Goal: Information Seeking & Learning: Learn about a topic

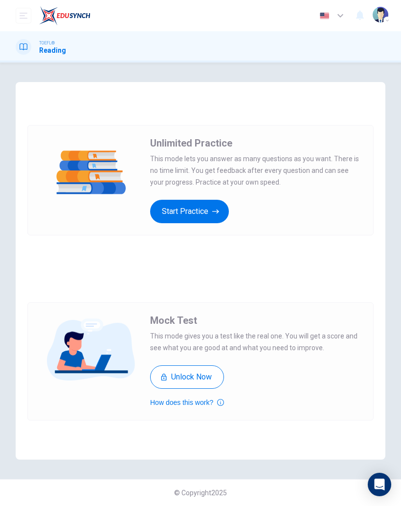
click at [202, 215] on button "Start Practice" at bounding box center [189, 211] width 79 height 23
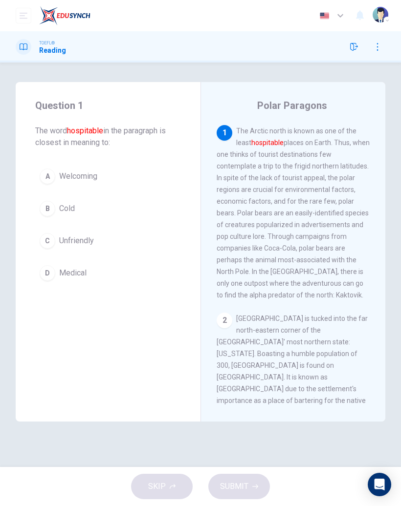
click at [90, 241] on span "Unfriendly" at bounding box center [76, 241] width 35 height 12
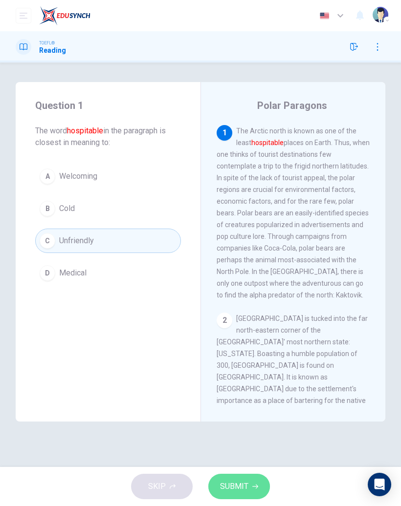
click at [249, 482] on button "SUBMIT" at bounding box center [239, 486] width 62 height 25
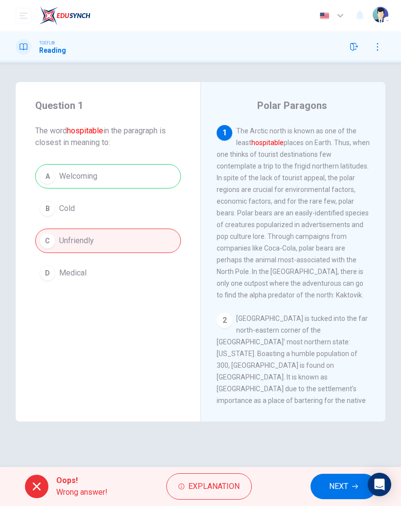
click at [339, 484] on span "NEXT" at bounding box center [338, 487] width 19 height 14
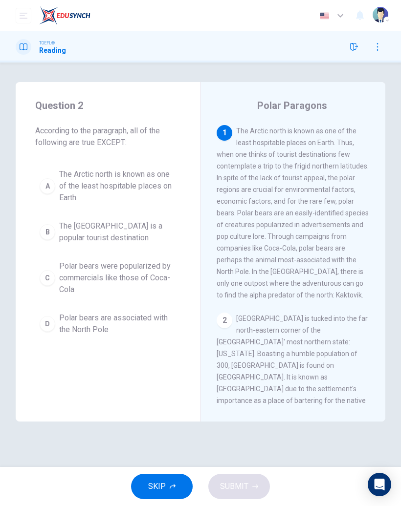
click at [173, 486] on icon "button" at bounding box center [173, 486] width 6 height 5
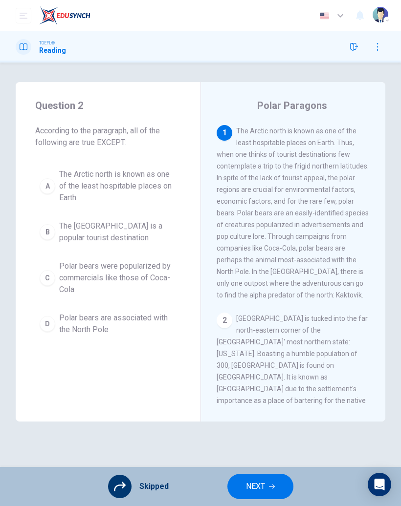
click at [266, 488] on button "NEXT" at bounding box center [260, 486] width 66 height 25
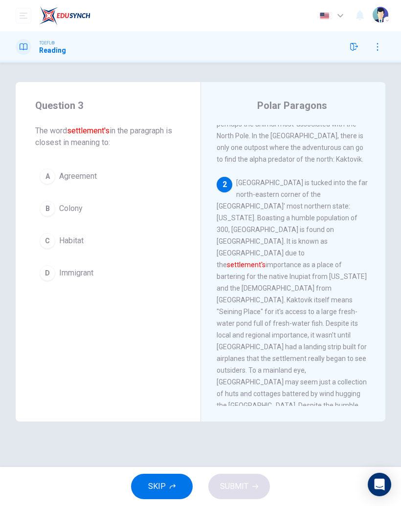
scroll to position [136, 0]
click at [178, 485] on button "SKIP" at bounding box center [162, 486] width 62 height 25
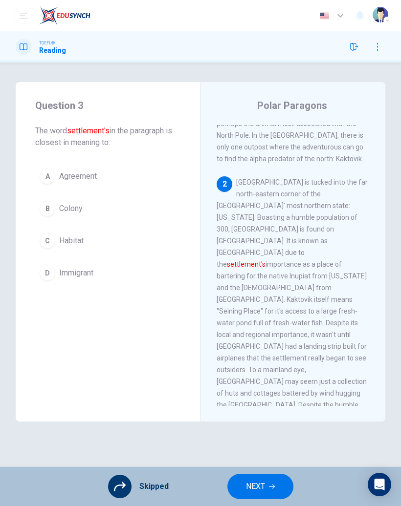
click at [270, 483] on button "NEXT" at bounding box center [260, 486] width 66 height 25
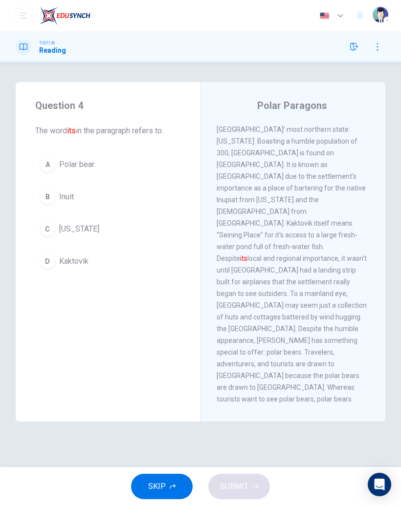
scroll to position [213, 0]
click at [94, 164] on span "Polar bear" at bounding box center [76, 165] width 35 height 12
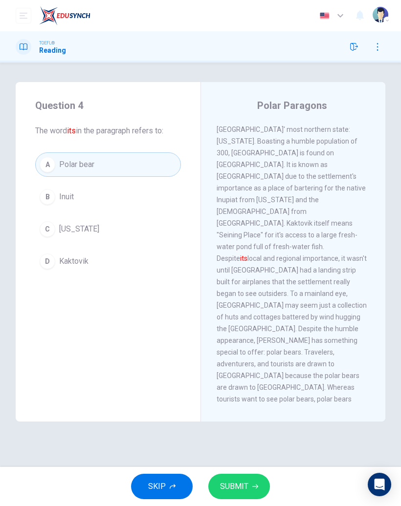
click at [246, 499] on button "SUBMIT" at bounding box center [239, 486] width 62 height 25
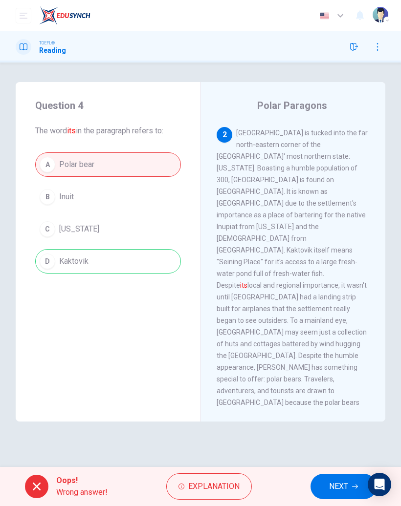
scroll to position [183, 0]
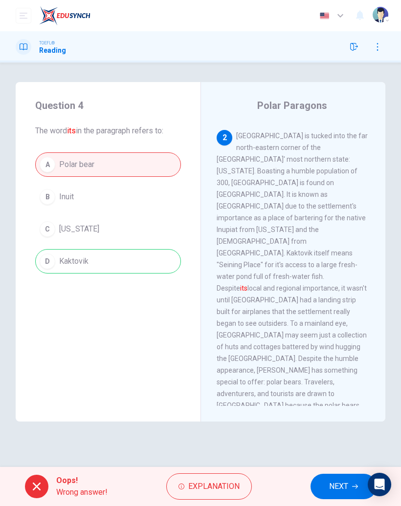
click at [343, 489] on span "NEXT" at bounding box center [338, 487] width 19 height 14
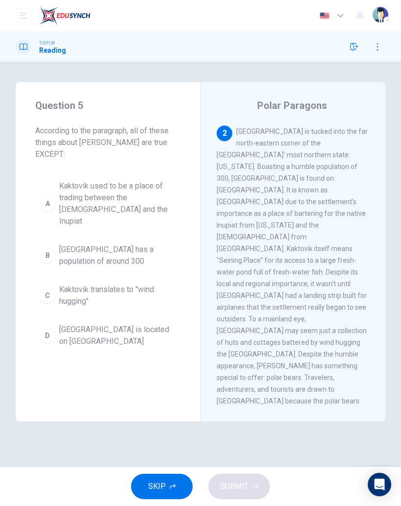
scroll to position [188, 0]
click at [175, 483] on button "SKIP" at bounding box center [162, 486] width 62 height 25
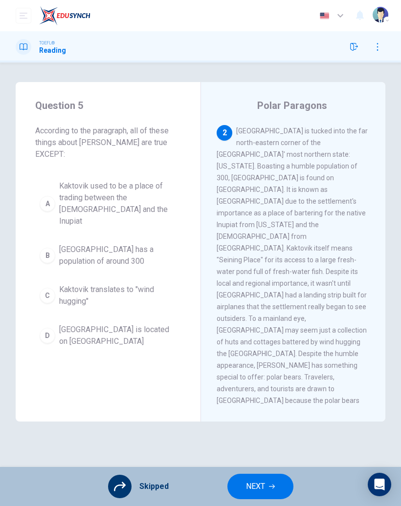
click at [270, 487] on icon "button" at bounding box center [272, 487] width 6 height 6
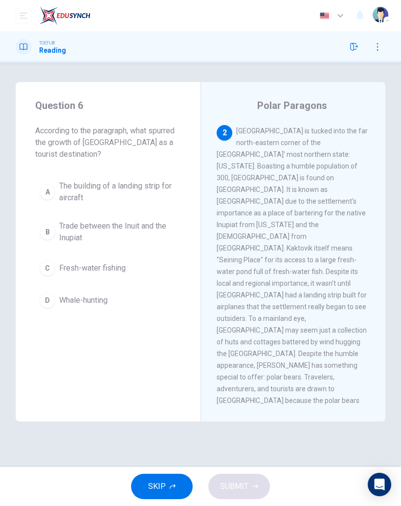
click at [167, 487] on button "SKIP" at bounding box center [162, 486] width 62 height 25
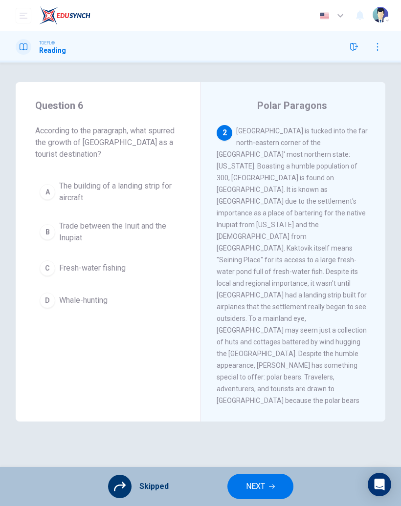
click at [263, 493] on span "NEXT" at bounding box center [255, 487] width 19 height 14
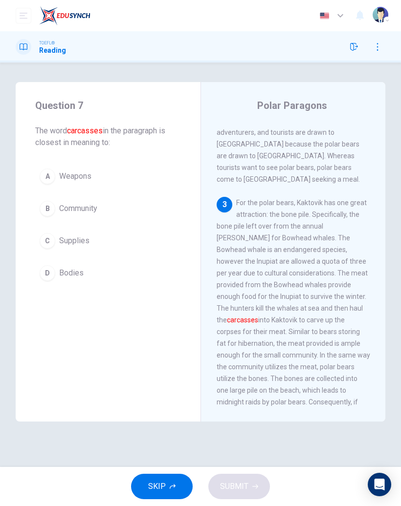
scroll to position [485, 0]
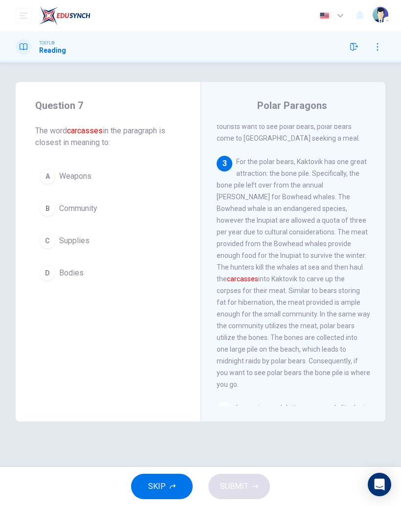
click at [100, 210] on button "B Community" at bounding box center [108, 208] width 146 height 24
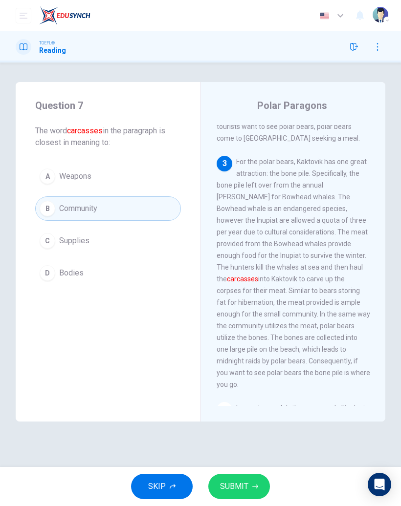
click at [250, 486] on button "SUBMIT" at bounding box center [239, 486] width 62 height 25
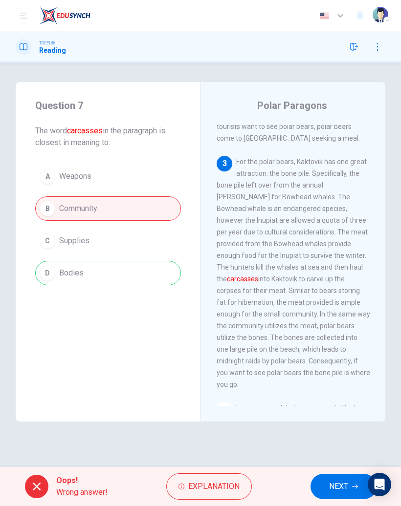
click at [260, 483] on div "Oops! Wrong answer! Explanation NEXT" at bounding box center [200, 486] width 401 height 39
click at [343, 483] on span "NEXT" at bounding box center [338, 487] width 19 height 14
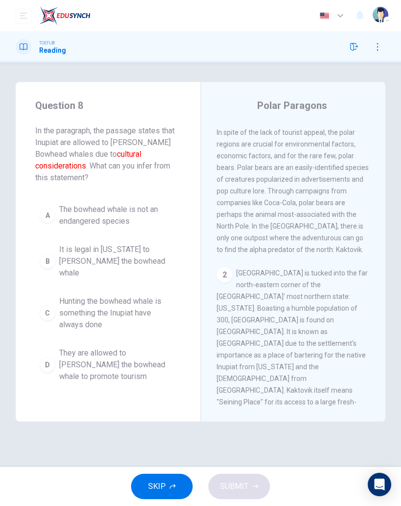
scroll to position [0, 0]
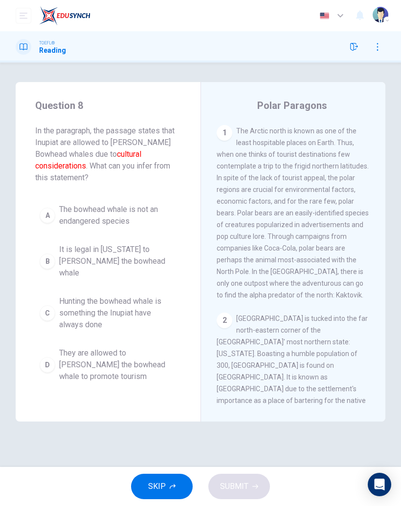
click at [172, 481] on button "SKIP" at bounding box center [162, 486] width 62 height 25
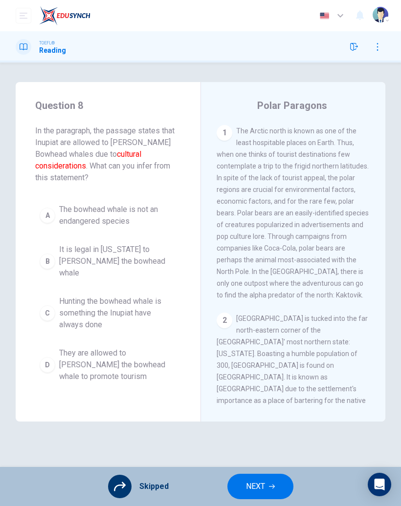
click at [265, 489] on button "NEXT" at bounding box center [260, 486] width 66 height 25
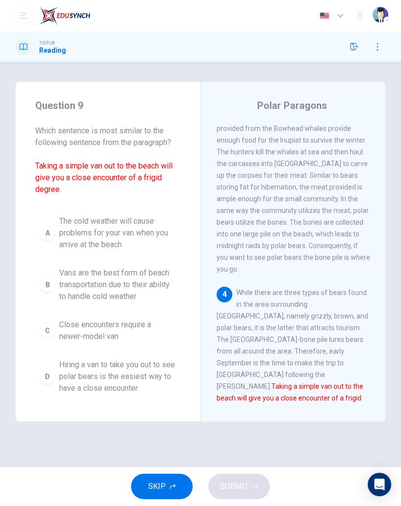
scroll to position [680, 0]
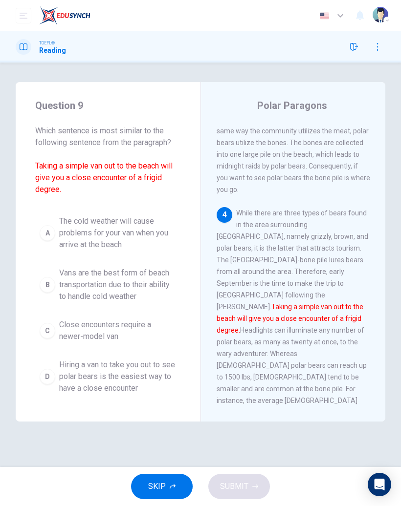
click at [173, 481] on button "SKIP" at bounding box center [162, 486] width 62 height 25
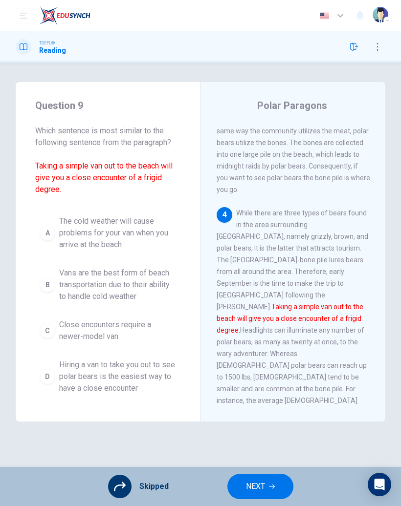
click at [280, 489] on button "NEXT" at bounding box center [260, 486] width 66 height 25
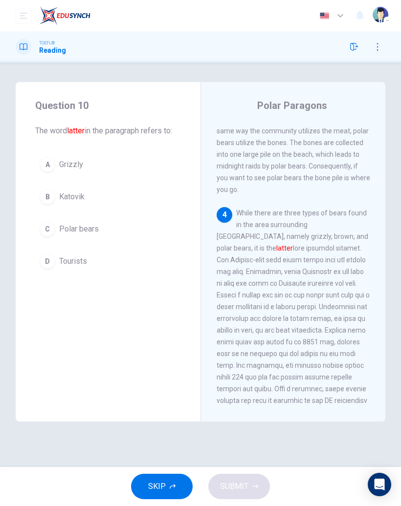
click at [72, 268] on button "D Tourists" at bounding box center [108, 261] width 146 height 24
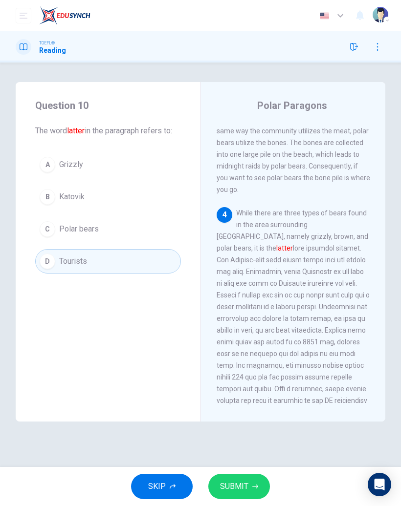
click at [235, 484] on span "SUBMIT" at bounding box center [234, 487] width 28 height 14
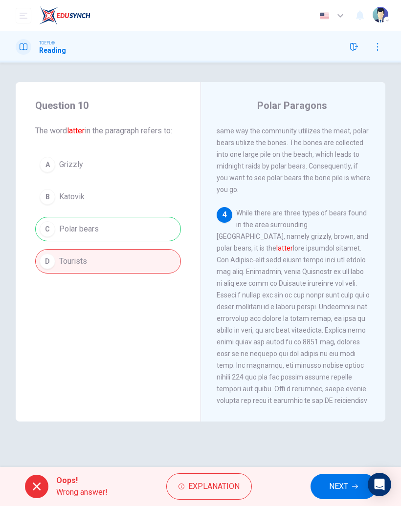
click at [357, 488] on icon "button" at bounding box center [355, 487] width 6 height 6
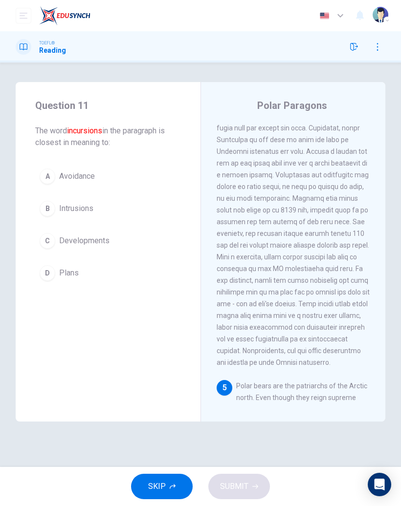
scroll to position [892, 0]
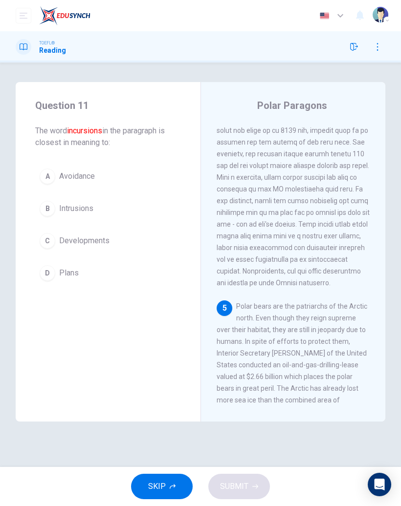
click at [172, 479] on button "SKIP" at bounding box center [162, 486] width 62 height 25
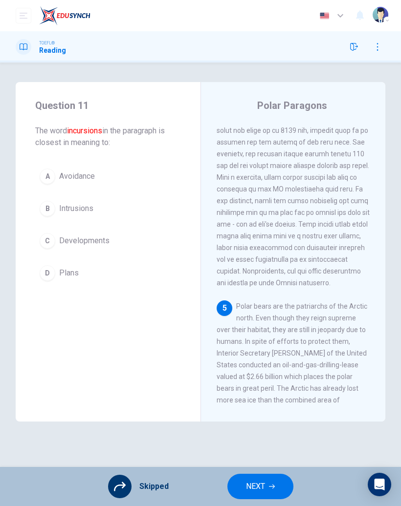
click at [268, 498] on button "NEXT" at bounding box center [260, 486] width 66 height 25
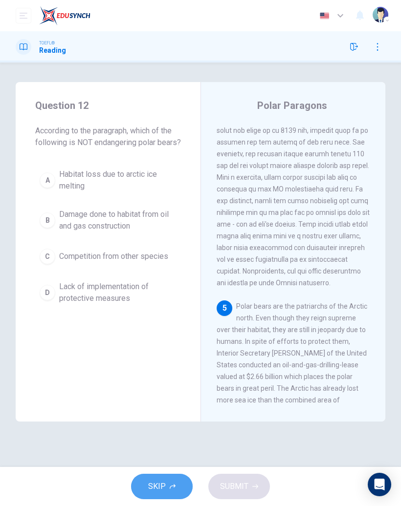
click at [177, 482] on button "SKIP" at bounding box center [162, 486] width 62 height 25
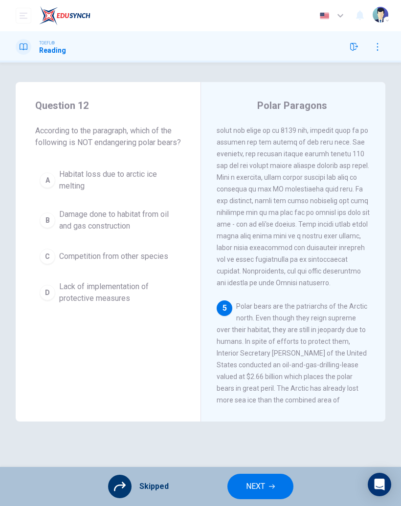
click at [276, 493] on button "NEXT" at bounding box center [260, 486] width 66 height 25
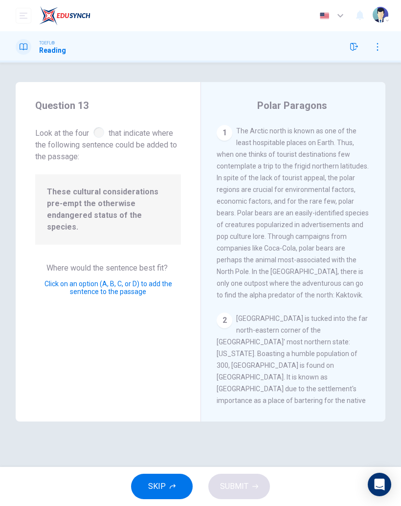
scroll to position [384, 0]
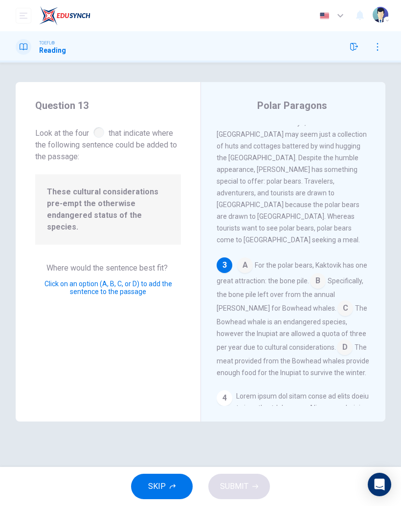
click at [337, 341] on input at bounding box center [345, 349] width 16 height 16
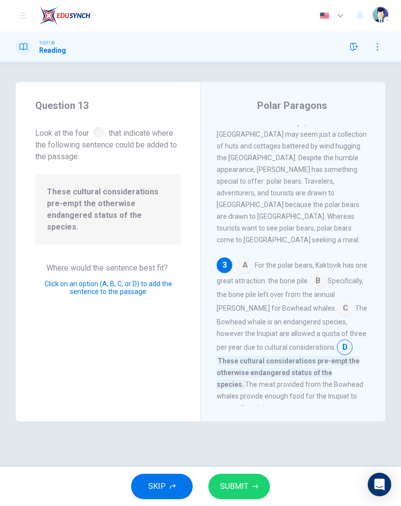
click at [337, 302] on input at bounding box center [345, 310] width 16 height 16
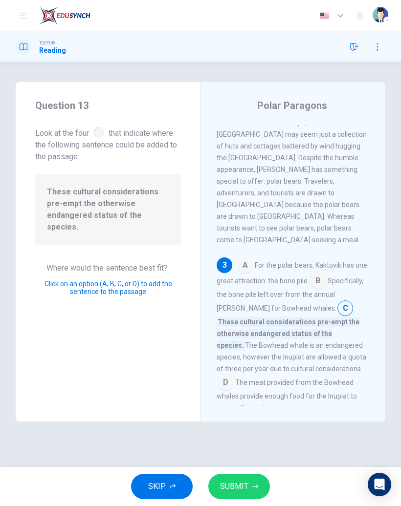
click at [316, 274] on input at bounding box center [318, 282] width 16 height 16
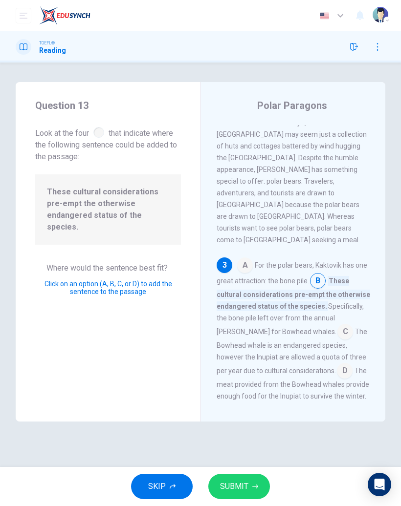
click at [337, 325] on input at bounding box center [345, 333] width 16 height 16
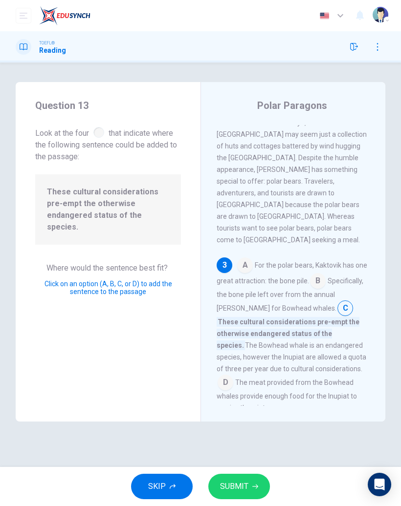
click at [233, 376] on input at bounding box center [225, 384] width 16 height 16
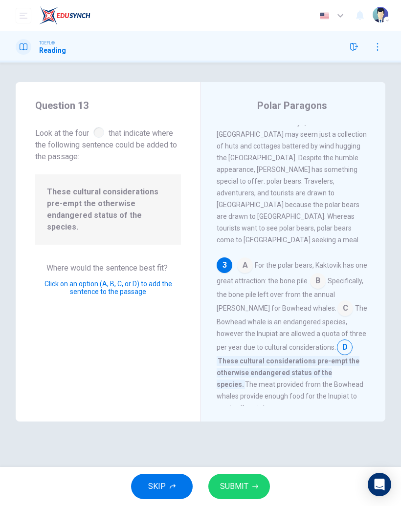
click at [246, 489] on span "SUBMIT" at bounding box center [234, 487] width 28 height 14
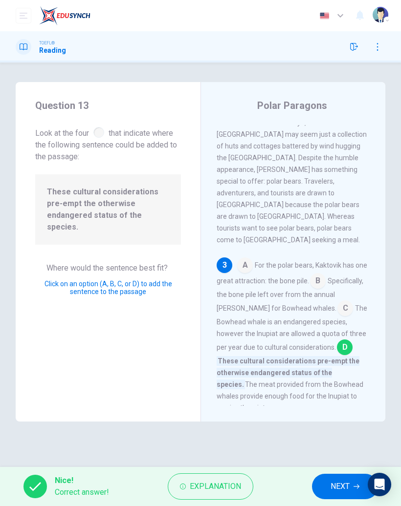
click at [338, 483] on span "NEXT" at bounding box center [339, 487] width 19 height 14
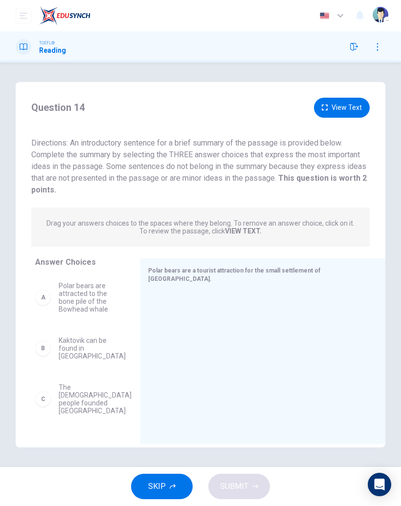
click at [172, 490] on button "SKIP" at bounding box center [162, 486] width 62 height 25
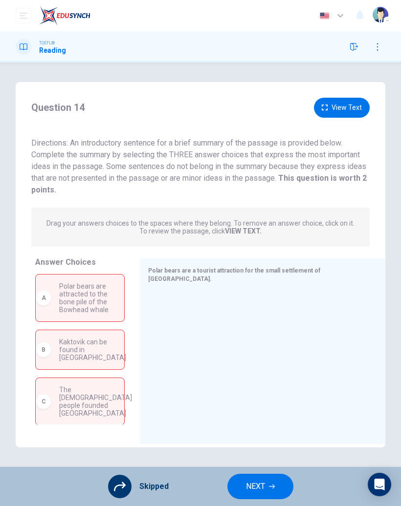
click at [260, 483] on span "NEXT" at bounding box center [255, 487] width 19 height 14
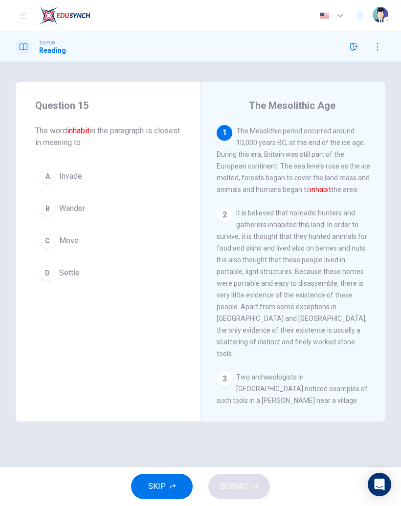
click at [81, 241] on button "C Move" at bounding box center [108, 241] width 146 height 24
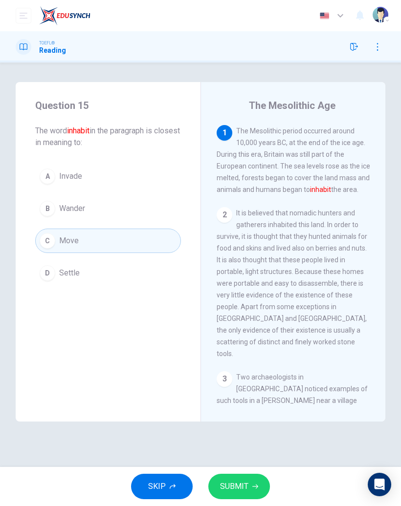
click at [261, 488] on button "SUBMIT" at bounding box center [239, 486] width 62 height 25
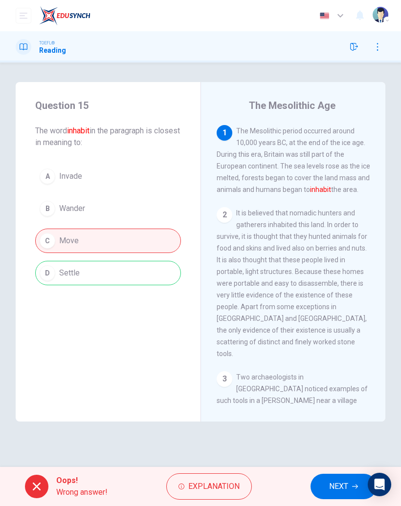
click at [336, 485] on span "NEXT" at bounding box center [338, 487] width 19 height 14
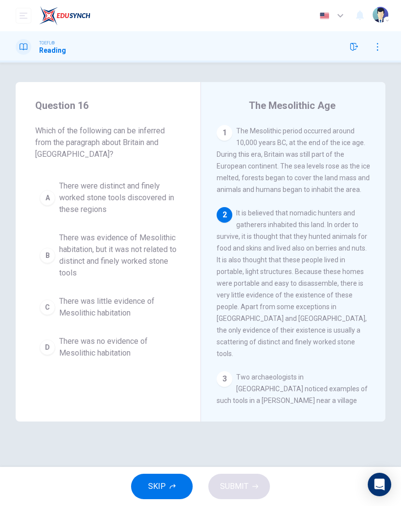
click at [175, 477] on button "SKIP" at bounding box center [162, 486] width 62 height 25
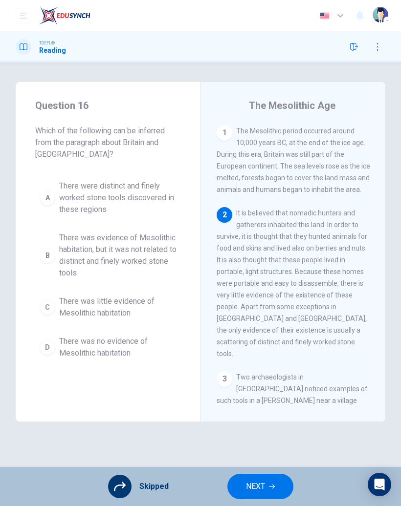
click at [256, 499] on button "NEXT" at bounding box center [260, 486] width 66 height 25
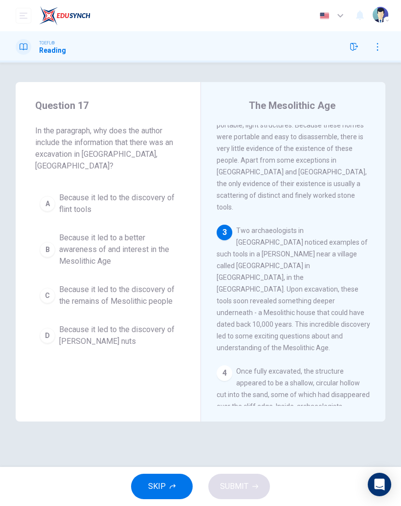
scroll to position [157, 0]
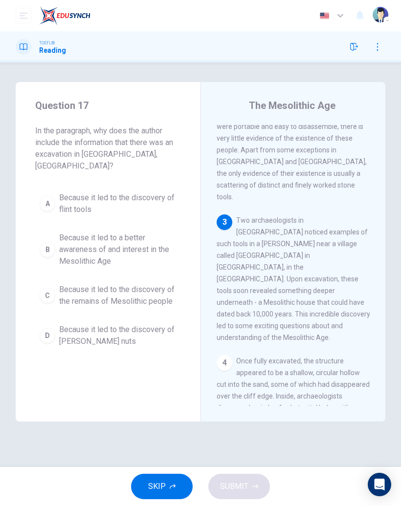
click at [163, 479] on button "SKIP" at bounding box center [162, 486] width 62 height 25
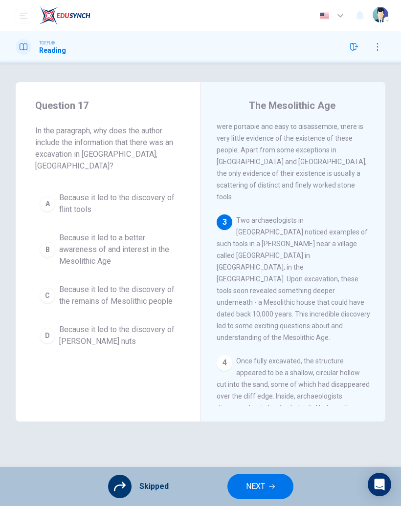
click at [271, 487] on icon "button" at bounding box center [272, 487] width 6 height 4
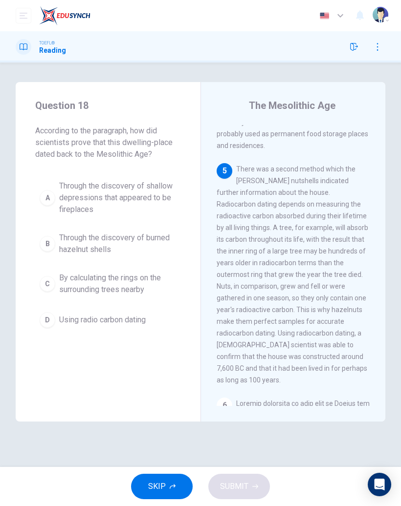
scroll to position [556, 0]
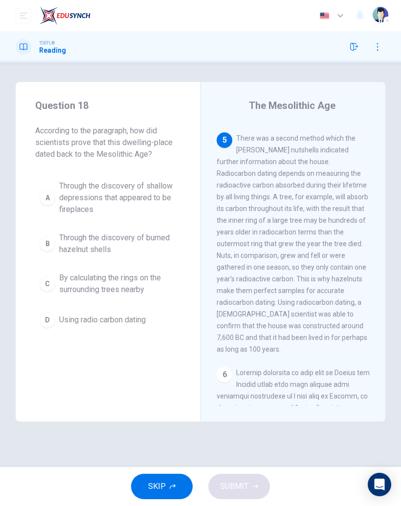
click at [171, 475] on button "SKIP" at bounding box center [162, 486] width 62 height 25
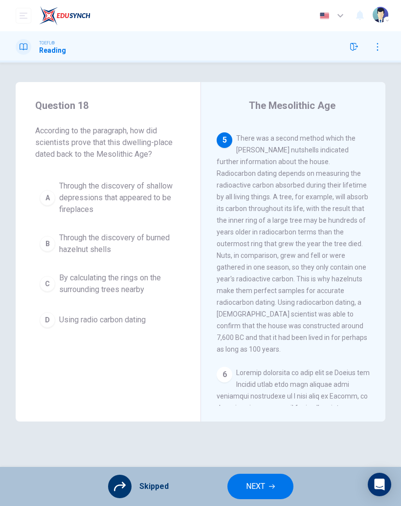
click at [267, 486] on button "NEXT" at bounding box center [260, 486] width 66 height 25
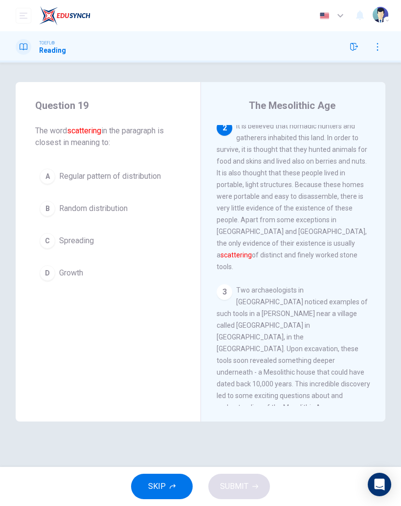
scroll to position [82, 0]
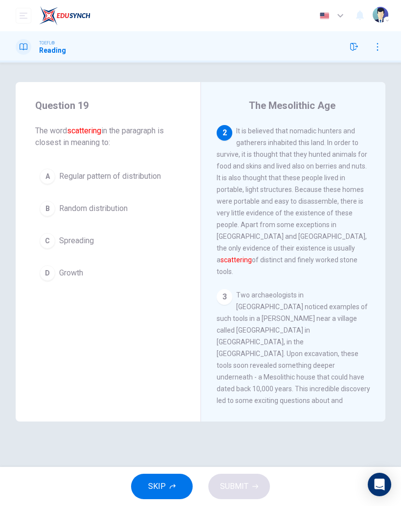
click at [169, 474] on button "SKIP" at bounding box center [162, 486] width 62 height 25
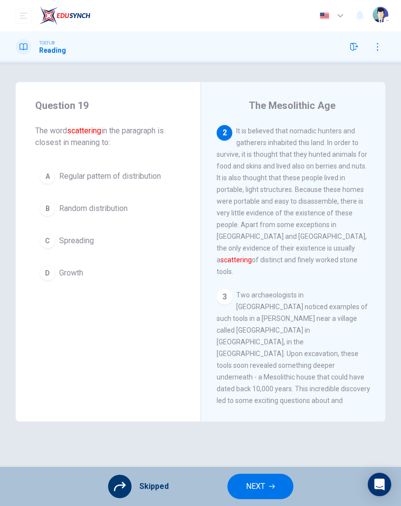
click at [261, 488] on span "NEXT" at bounding box center [255, 487] width 19 height 14
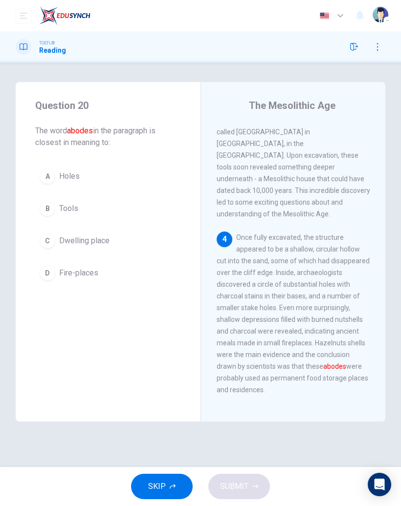
scroll to position [333, 0]
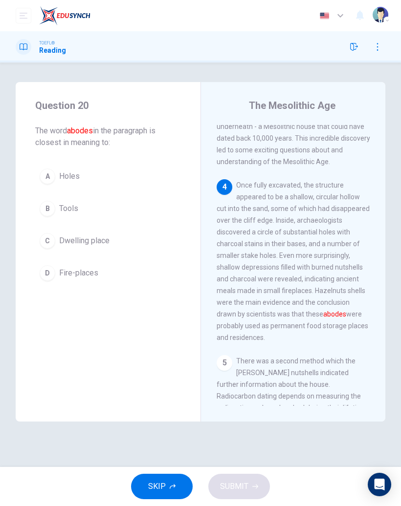
click at [164, 485] on span "SKIP" at bounding box center [157, 487] width 18 height 14
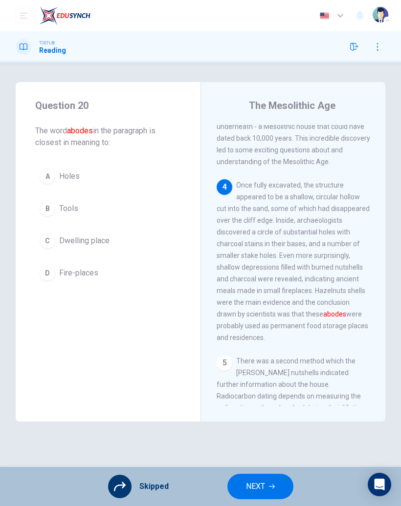
click at [259, 482] on span "NEXT" at bounding box center [255, 487] width 19 height 14
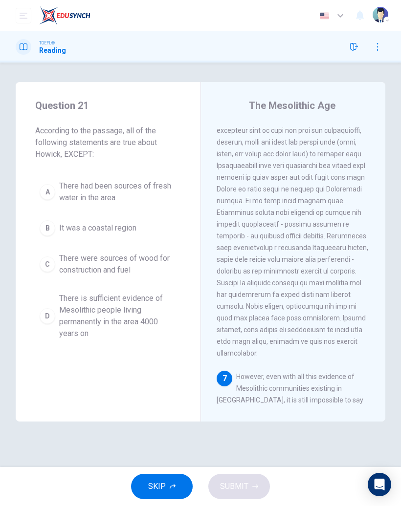
scroll to position [845, 0]
click at [170, 496] on button "SKIP" at bounding box center [162, 486] width 62 height 25
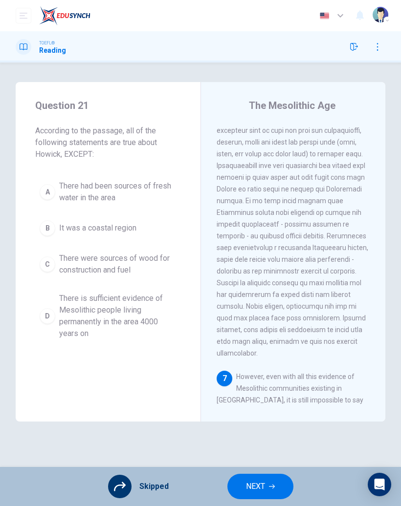
click at [266, 497] on button "NEXT" at bounding box center [260, 486] width 66 height 25
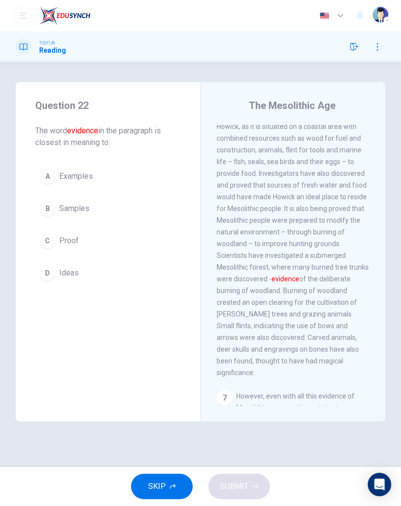
scroll to position [849, 0]
click at [65, 241] on span "Proof" at bounding box center [69, 241] width 20 height 12
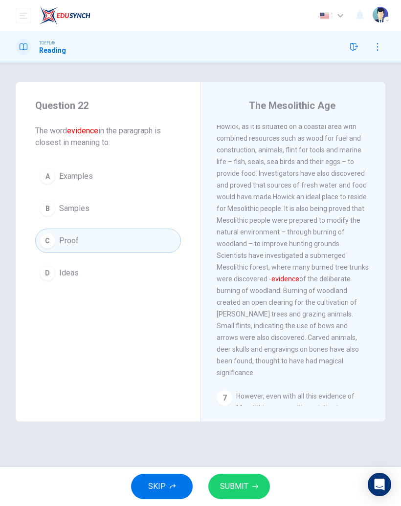
click at [222, 489] on span "SUBMIT" at bounding box center [234, 487] width 28 height 14
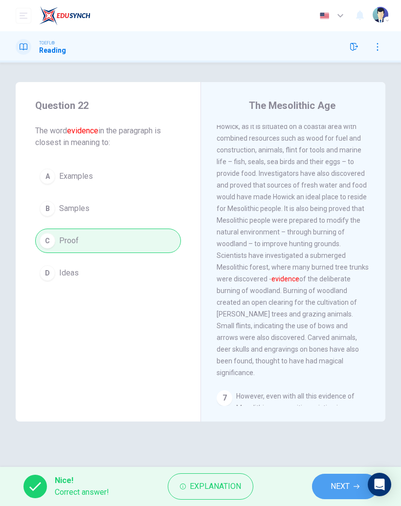
click at [349, 490] on span "NEXT" at bounding box center [339, 487] width 19 height 14
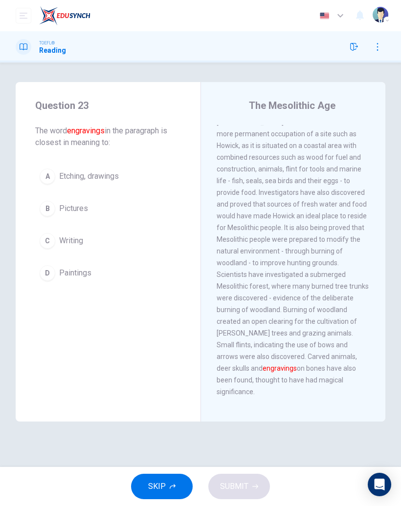
scroll to position [751, 0]
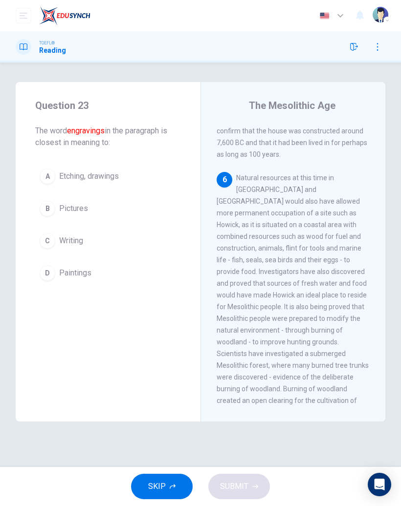
click at [74, 274] on span "Paintings" at bounding box center [75, 273] width 32 height 12
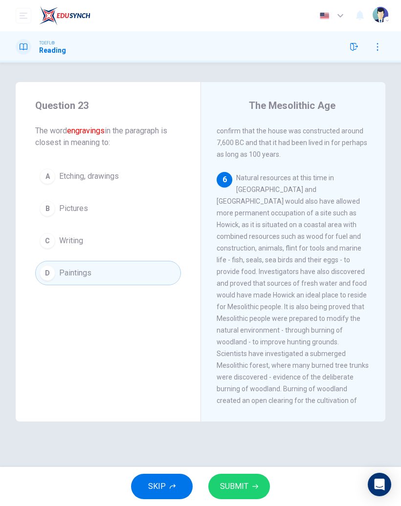
click at [238, 484] on span "SUBMIT" at bounding box center [234, 487] width 28 height 14
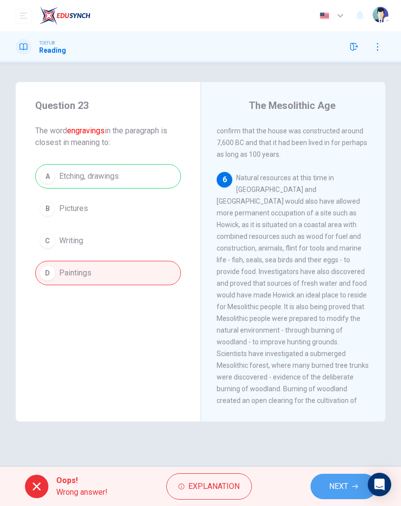
click at [352, 486] on icon "button" at bounding box center [355, 487] width 6 height 6
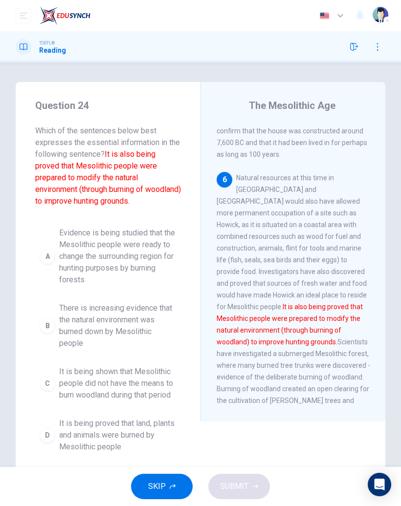
click at [173, 478] on button "SKIP" at bounding box center [162, 486] width 62 height 25
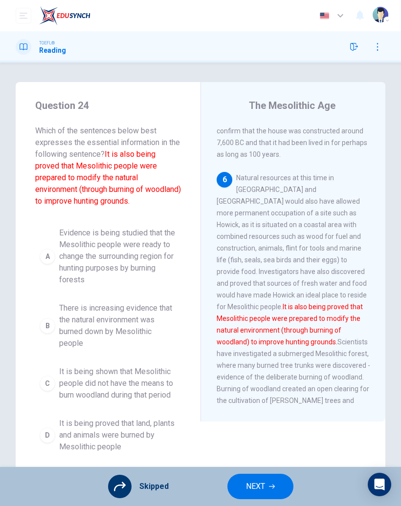
scroll to position [0, 0]
click at [271, 485] on icon "button" at bounding box center [272, 487] width 6 height 6
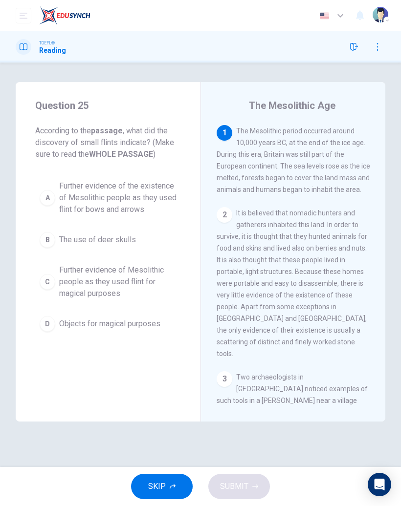
click at [183, 489] on button "SKIP" at bounding box center [162, 486] width 62 height 25
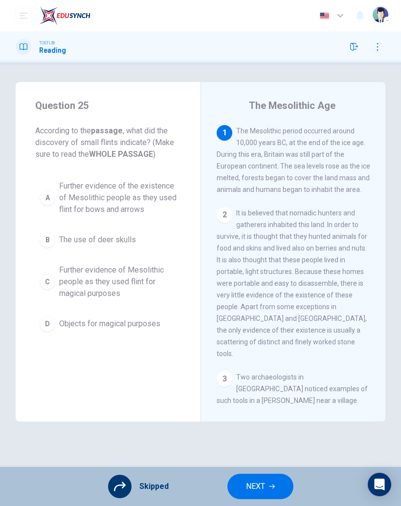
click at [271, 489] on icon "button" at bounding box center [272, 487] width 6 height 6
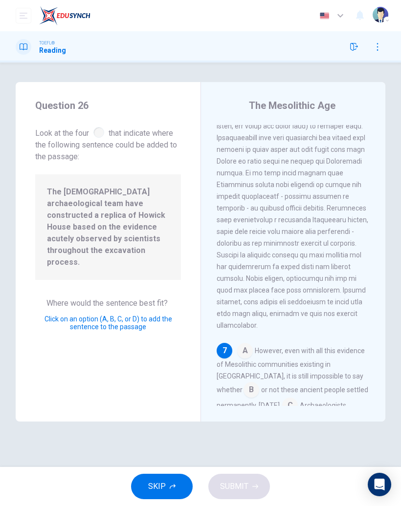
scroll to position [872, 0]
click at [247, 345] on input at bounding box center [245, 353] width 16 height 16
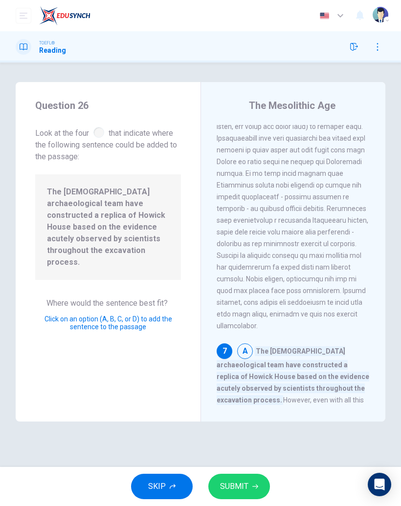
click at [251, 482] on button "SUBMIT" at bounding box center [239, 486] width 62 height 25
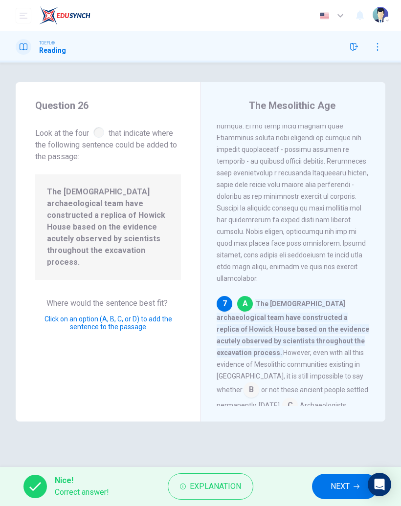
scroll to position [919, 0]
click at [396, 238] on div "Question 26 Look at the four that indicate where the following sentence could b…" at bounding box center [200, 265] width 401 height 366
click at [376, 171] on div "1 The Mesolithic period occurred around 10,000 years BC, at the end of the ice …" at bounding box center [299, 265] width 166 height 281
click at [339, 487] on span "NEXT" at bounding box center [339, 487] width 19 height 14
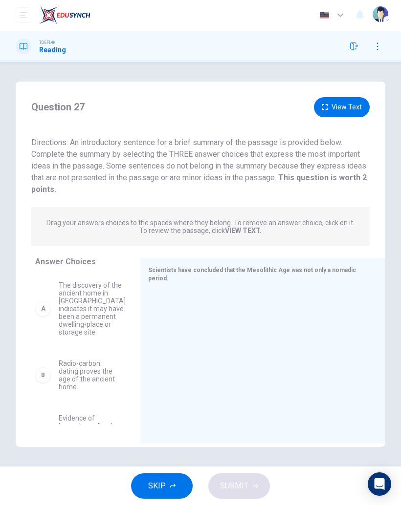
click at [170, 482] on button "SKIP" at bounding box center [162, 486] width 62 height 25
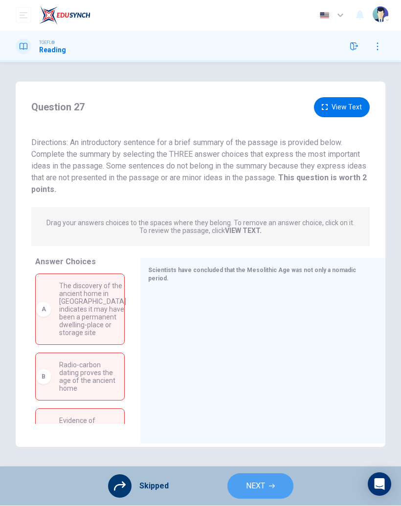
click at [260, 488] on span "NEXT" at bounding box center [255, 487] width 19 height 14
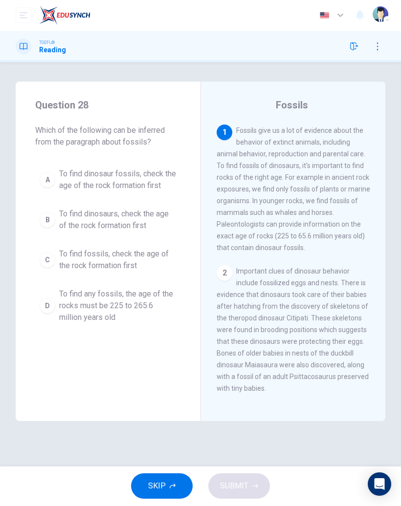
click at [171, 490] on button "SKIP" at bounding box center [162, 486] width 62 height 25
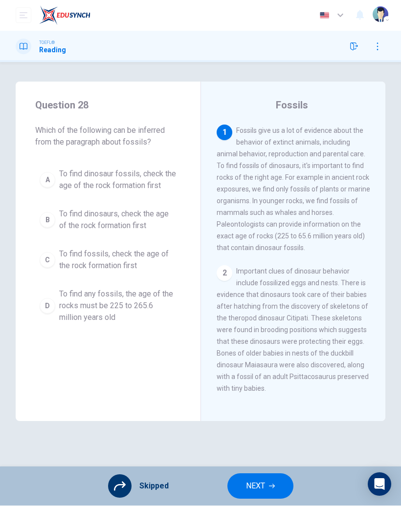
click at [263, 494] on button "NEXT" at bounding box center [260, 486] width 66 height 25
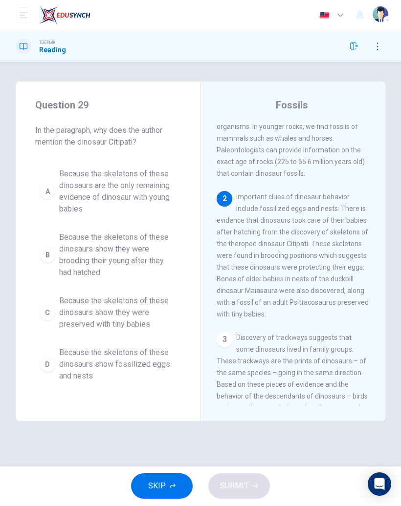
scroll to position [86, 0]
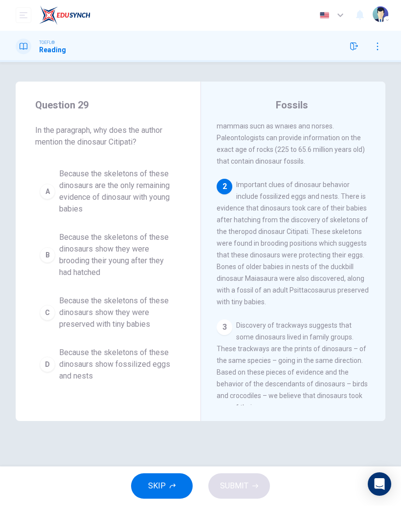
click at [184, 488] on button "SKIP" at bounding box center [162, 486] width 62 height 25
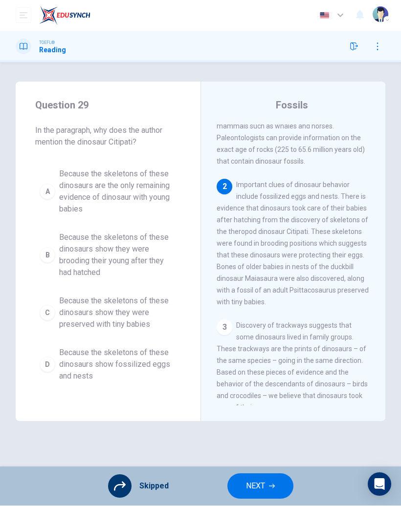
click at [254, 490] on span "NEXT" at bounding box center [255, 487] width 19 height 14
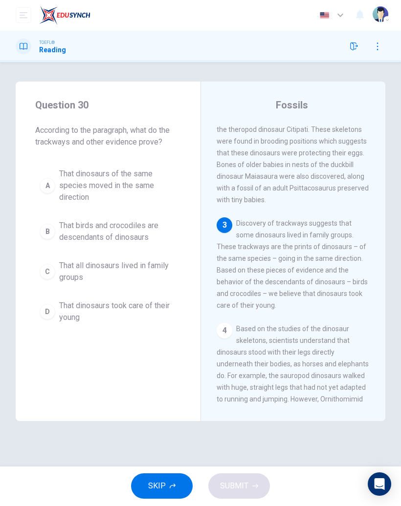
scroll to position [192, 0]
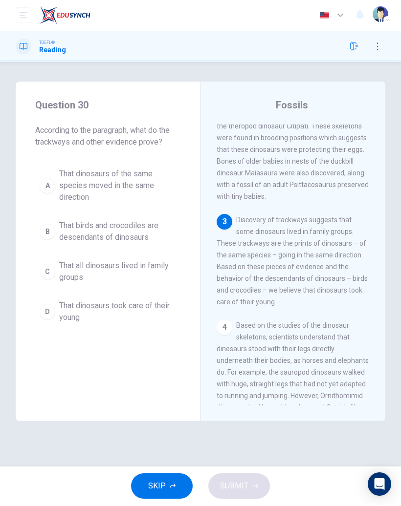
click at [187, 482] on button "SKIP" at bounding box center [162, 486] width 62 height 25
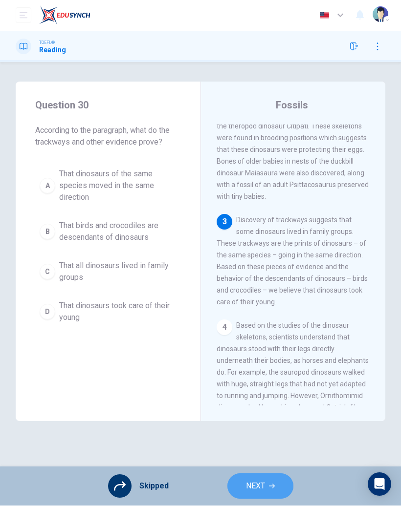
click at [269, 482] on button "NEXT" at bounding box center [260, 486] width 66 height 25
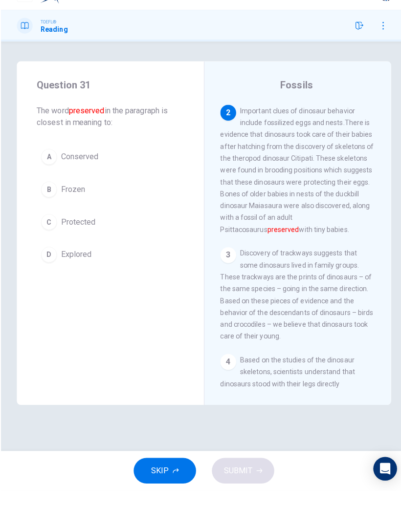
scroll to position [0, 0]
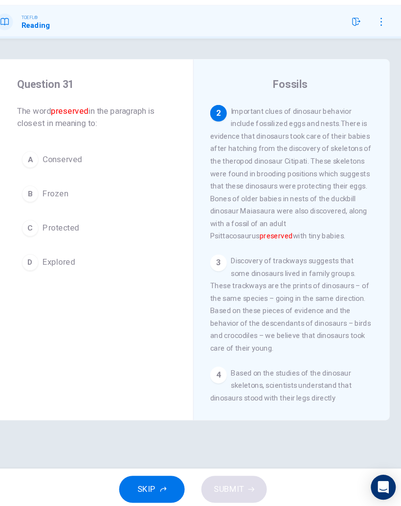
click at [70, 229] on button "C Protected" at bounding box center [108, 241] width 146 height 24
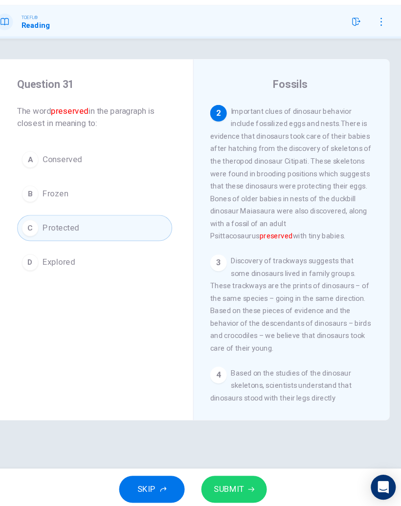
click at [243, 474] on button "SUBMIT" at bounding box center [239, 486] width 62 height 25
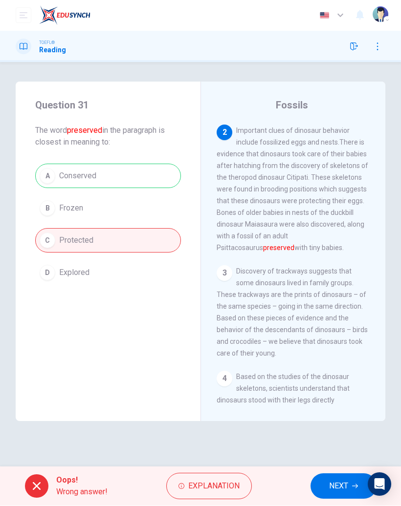
click at [343, 483] on span "NEXT" at bounding box center [338, 487] width 19 height 14
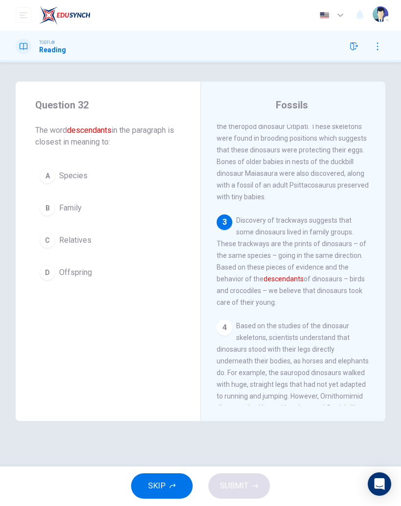
scroll to position [192, 0]
click at [92, 229] on button "C Relatives" at bounding box center [108, 241] width 146 height 24
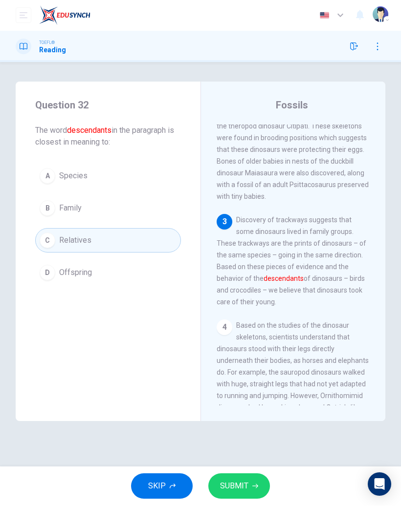
click at [239, 490] on span "SUBMIT" at bounding box center [234, 487] width 28 height 14
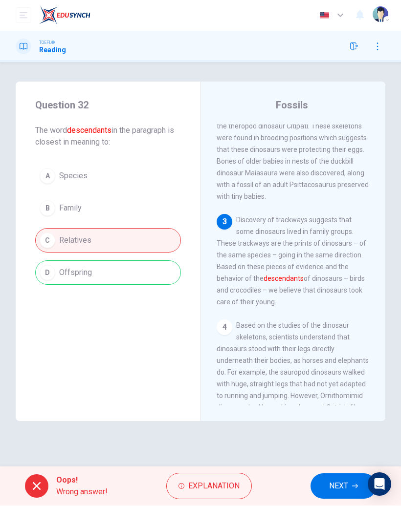
click at [331, 490] on span "NEXT" at bounding box center [338, 487] width 19 height 14
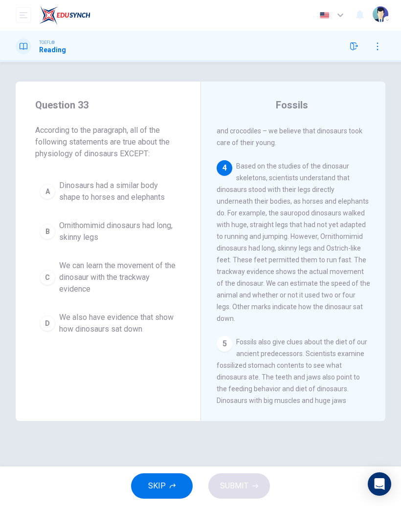
scroll to position [356, 0]
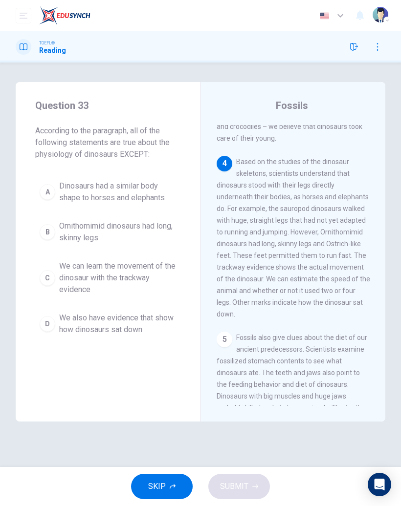
click at [175, 486] on button "SKIP" at bounding box center [162, 486] width 62 height 25
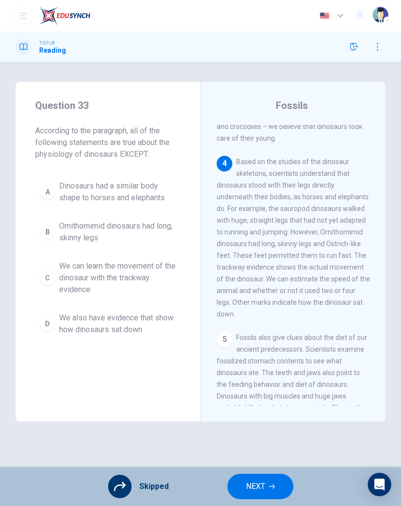
click at [272, 483] on button "NEXT" at bounding box center [260, 486] width 66 height 25
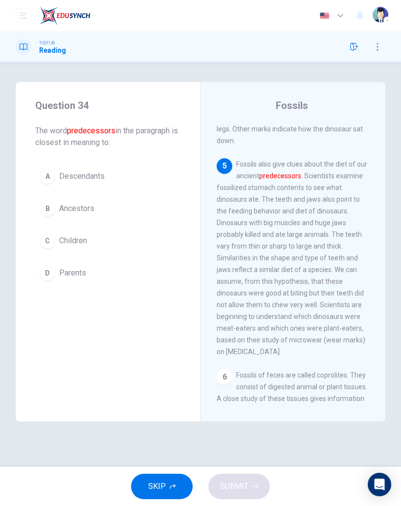
scroll to position [556, 0]
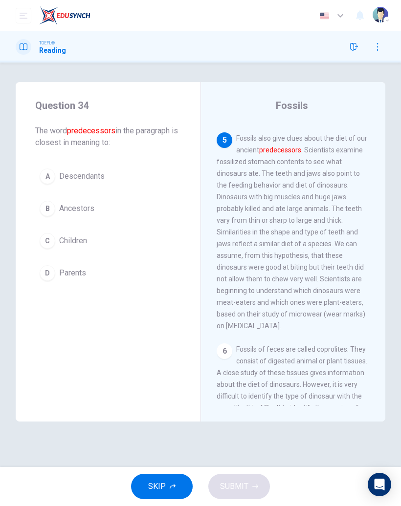
click at [174, 484] on icon "button" at bounding box center [173, 487] width 6 height 6
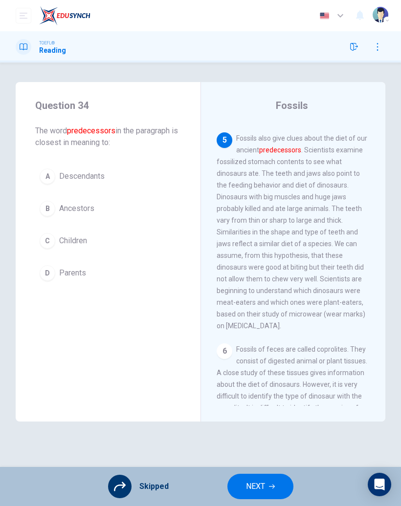
click at [258, 490] on span "NEXT" at bounding box center [255, 487] width 19 height 14
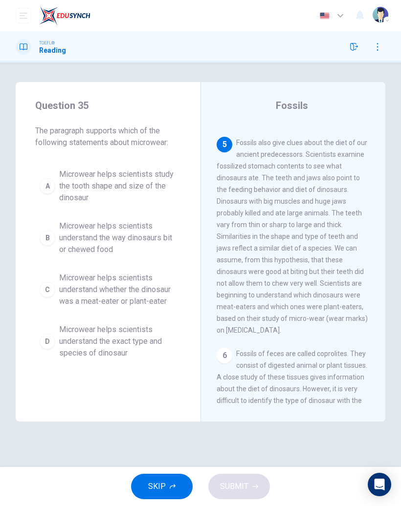
scroll to position [551, 0]
click at [173, 495] on button "SKIP" at bounding box center [162, 486] width 62 height 25
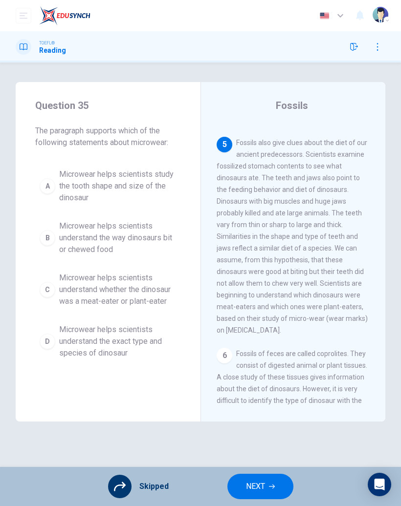
click at [274, 475] on button "NEXT" at bounding box center [260, 486] width 66 height 25
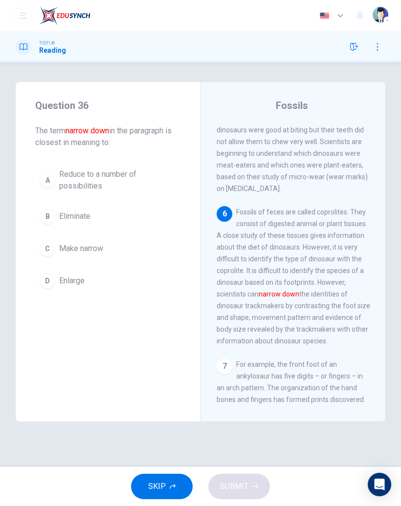
scroll to position [708, 0]
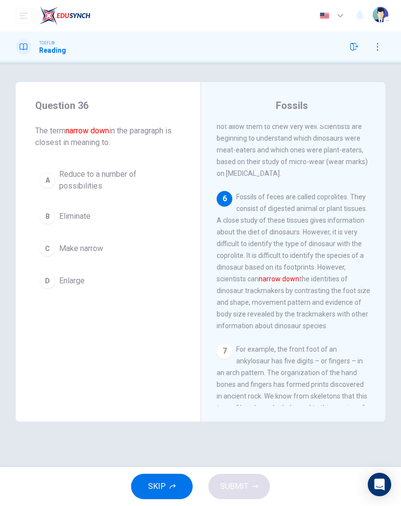
click at [121, 179] on span "Reduce to a number of possibilities" at bounding box center [117, 180] width 117 height 23
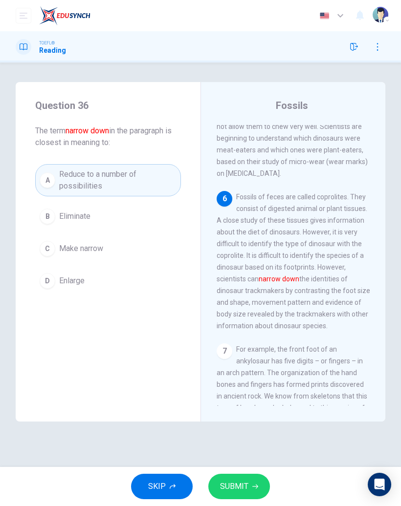
click at [239, 490] on span "SUBMIT" at bounding box center [234, 487] width 28 height 14
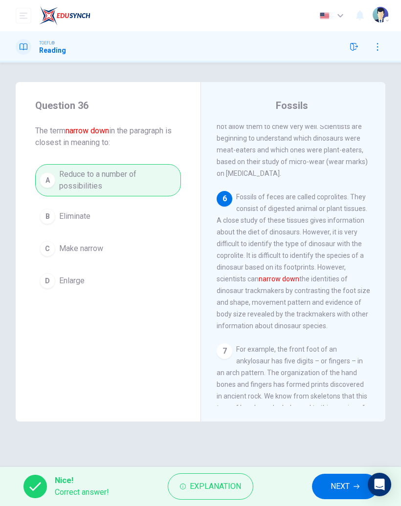
click at [339, 490] on span "NEXT" at bounding box center [339, 487] width 19 height 14
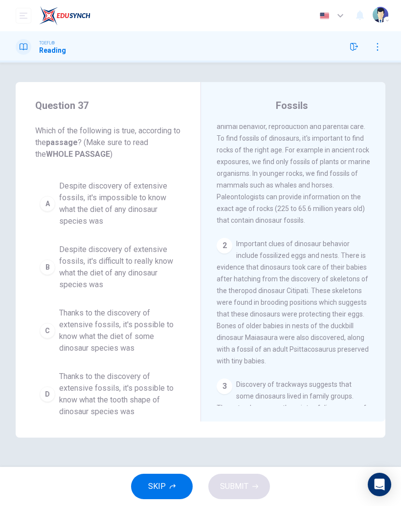
scroll to position [0, 0]
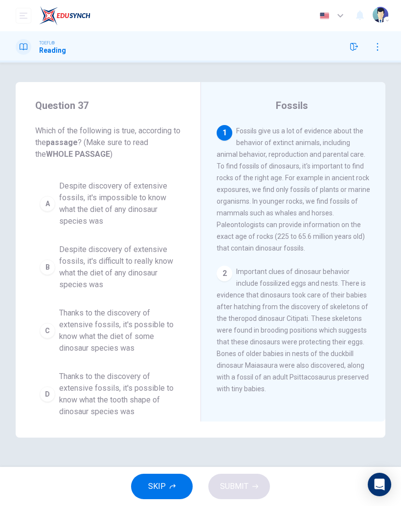
click at [173, 480] on button "SKIP" at bounding box center [162, 486] width 62 height 25
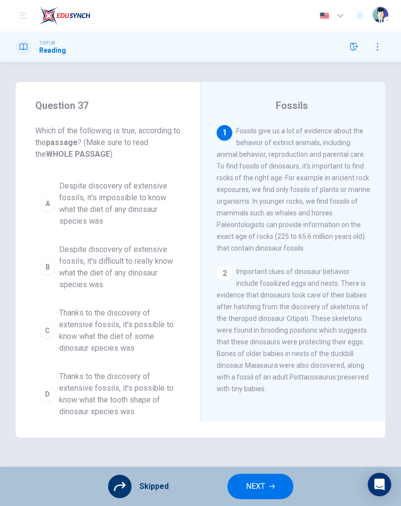
click at [272, 496] on button "NEXT" at bounding box center [260, 486] width 66 height 25
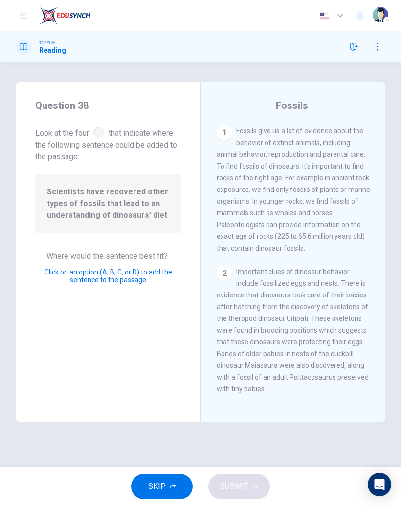
scroll to position [735, 0]
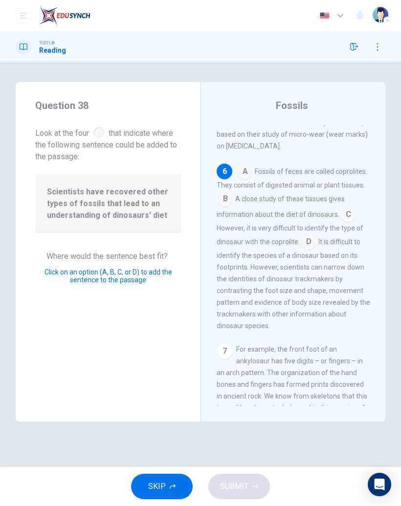
click at [229, 192] on input at bounding box center [225, 200] width 16 height 16
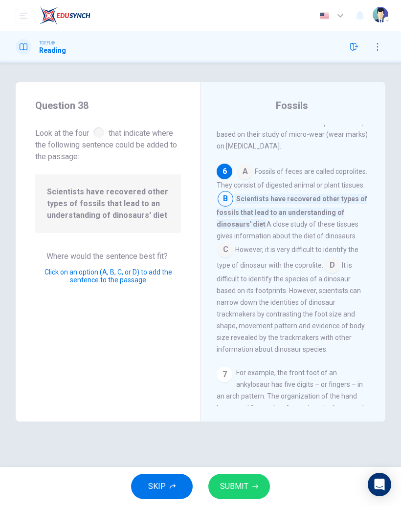
click at [229, 488] on span "SUBMIT" at bounding box center [234, 487] width 28 height 14
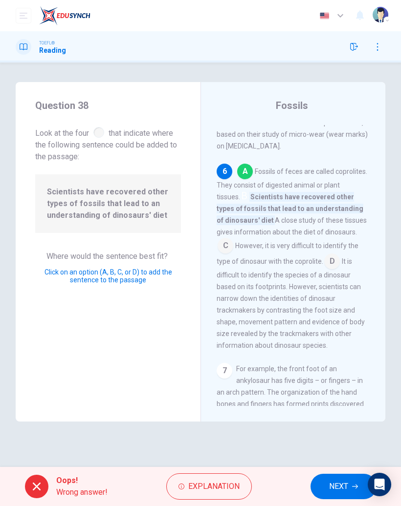
click at [325, 484] on button "NEXT" at bounding box center [343, 486] width 66 height 25
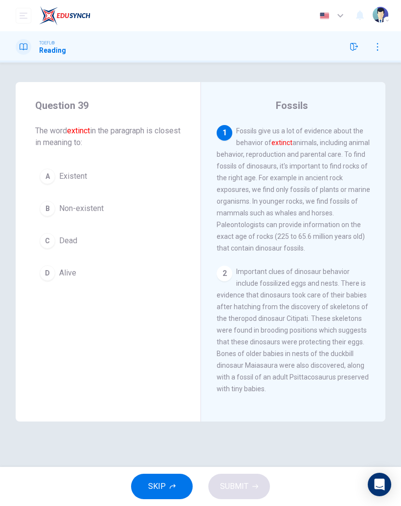
click at [66, 240] on span "Dead" at bounding box center [68, 241] width 18 height 12
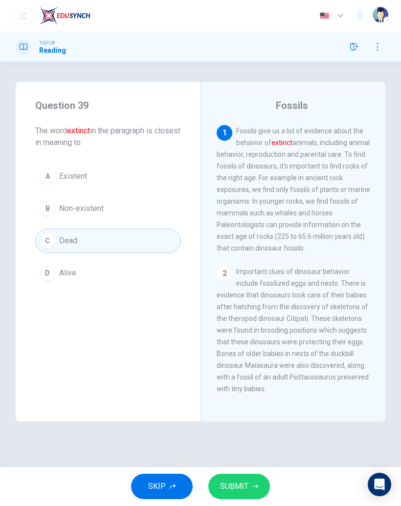
click at [242, 481] on span "SUBMIT" at bounding box center [234, 487] width 28 height 14
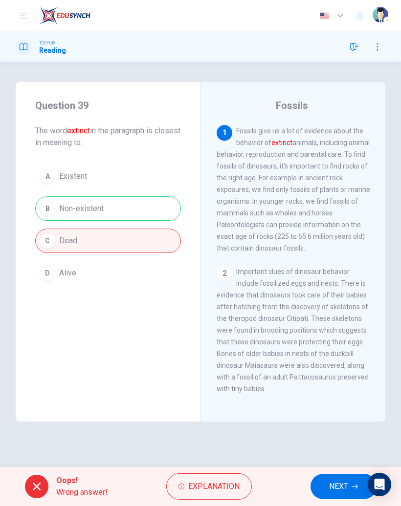
click at [344, 491] on span "NEXT" at bounding box center [338, 487] width 19 height 14
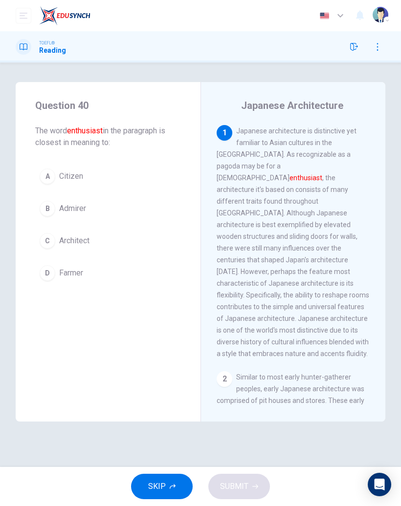
click at [167, 482] on button "SKIP" at bounding box center [162, 486] width 62 height 25
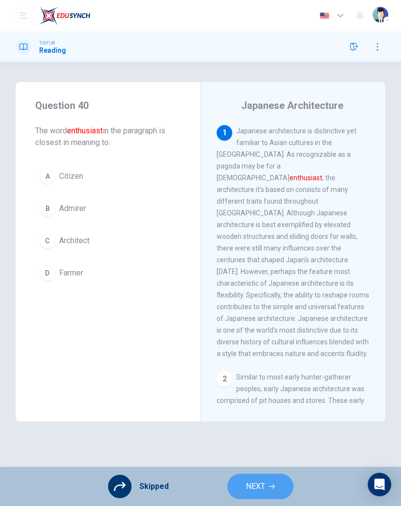
click at [271, 483] on button "NEXT" at bounding box center [260, 486] width 66 height 25
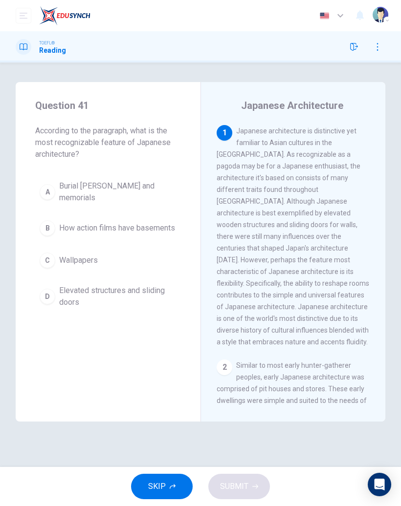
click at [152, 485] on span "SKIP" at bounding box center [157, 487] width 18 height 14
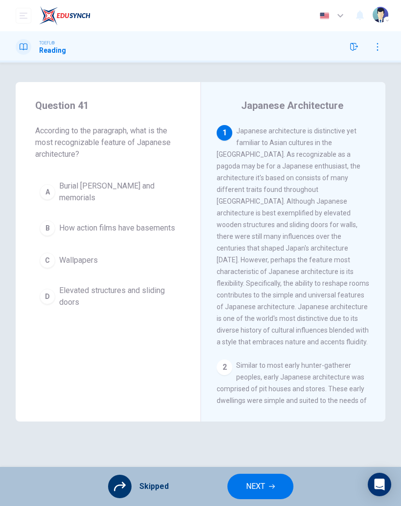
click at [269, 487] on icon "button" at bounding box center [272, 487] width 6 height 6
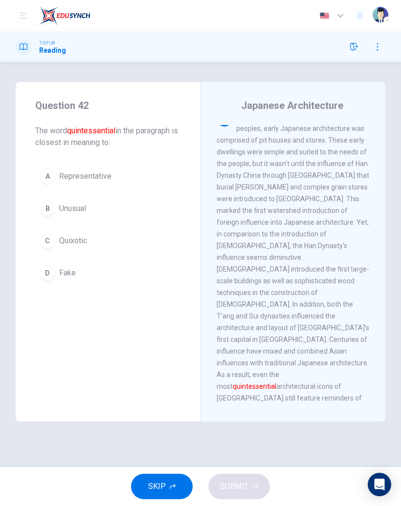
scroll to position [286, 0]
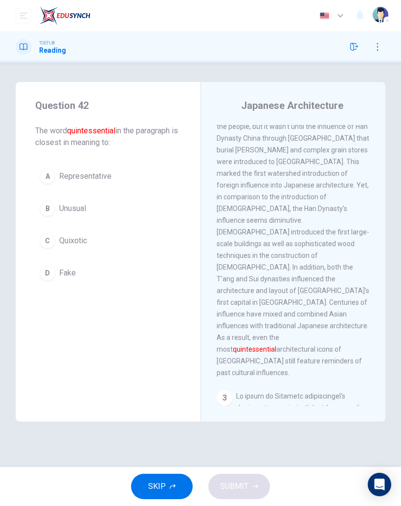
click at [155, 482] on span "SKIP" at bounding box center [157, 487] width 18 height 14
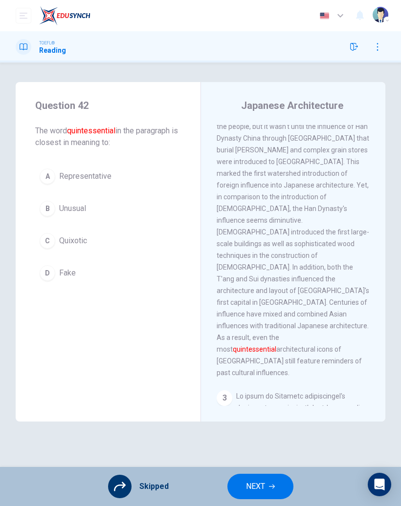
click at [256, 489] on span "NEXT" at bounding box center [255, 487] width 19 height 14
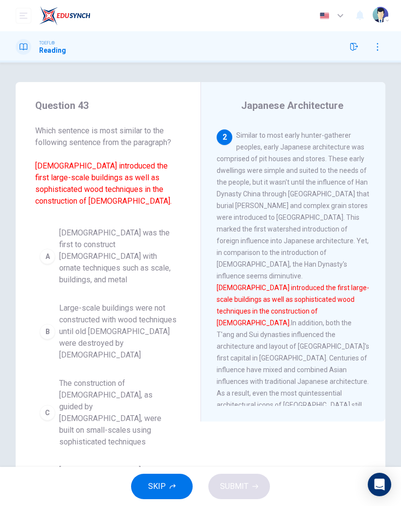
scroll to position [211, 0]
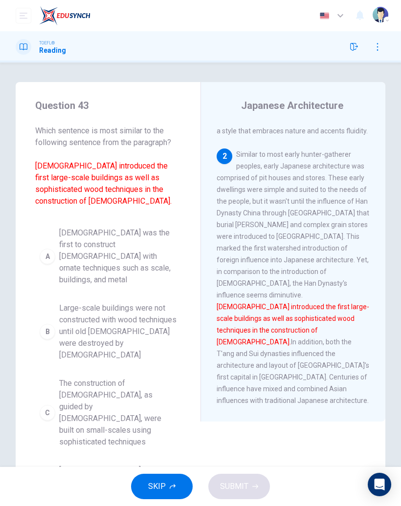
click at [178, 482] on button "SKIP" at bounding box center [162, 486] width 62 height 25
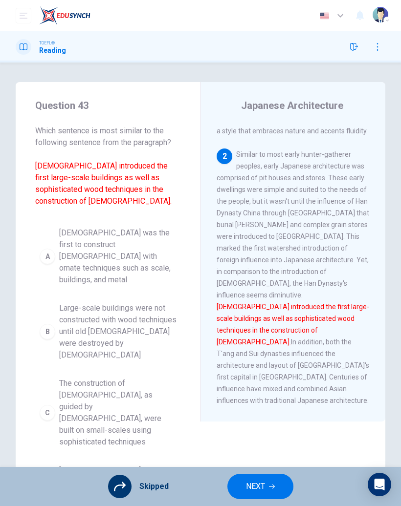
click at [269, 490] on button "NEXT" at bounding box center [260, 486] width 66 height 25
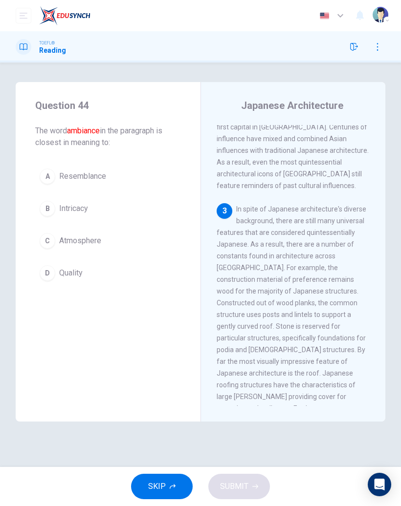
scroll to position [481, 0]
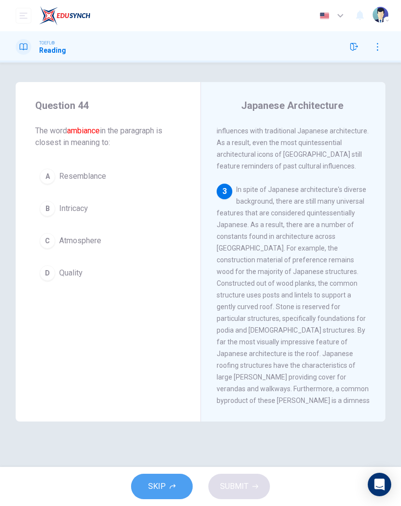
click at [175, 482] on button "SKIP" at bounding box center [162, 486] width 62 height 25
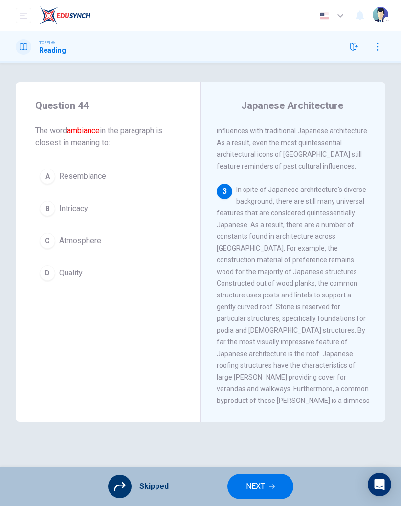
click at [263, 489] on span "NEXT" at bounding box center [255, 487] width 19 height 14
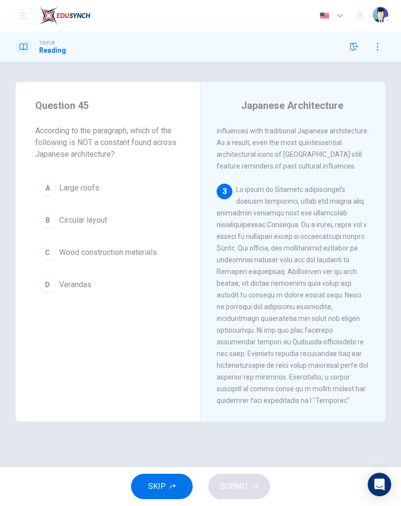
click at [176, 486] on button "SKIP" at bounding box center [162, 486] width 62 height 25
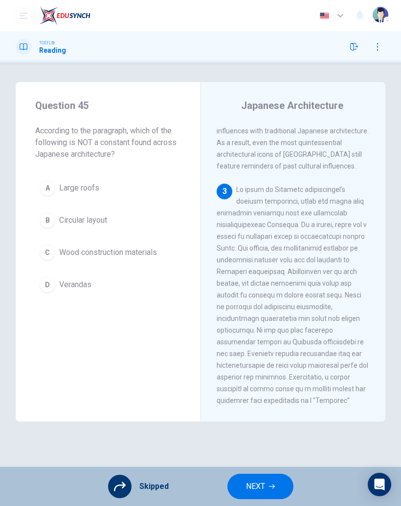
click at [262, 485] on span "NEXT" at bounding box center [255, 487] width 19 height 14
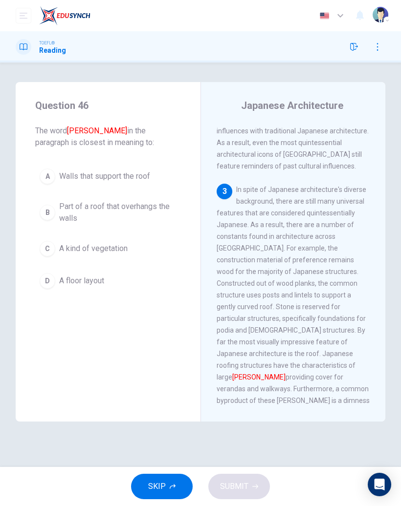
click at [137, 213] on span "Part of a roof that overhangs the walls" at bounding box center [117, 212] width 117 height 23
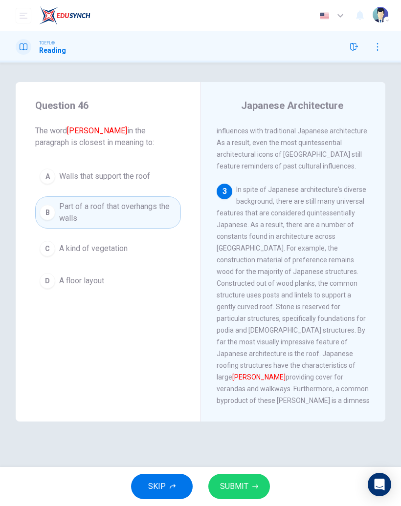
click at [252, 479] on button "SUBMIT" at bounding box center [239, 486] width 62 height 25
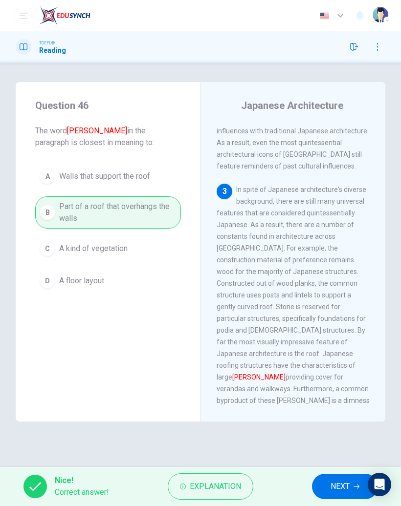
click at [322, 497] on button "NEXT" at bounding box center [345, 486] width 66 height 25
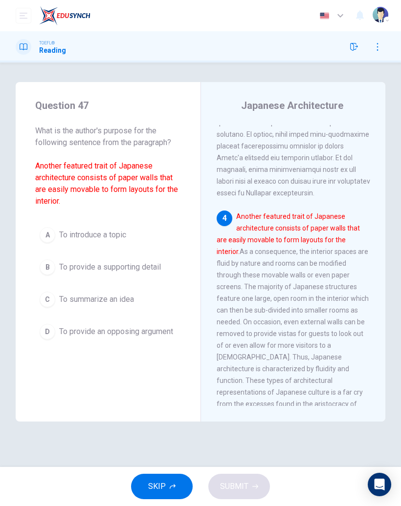
scroll to position [825, 0]
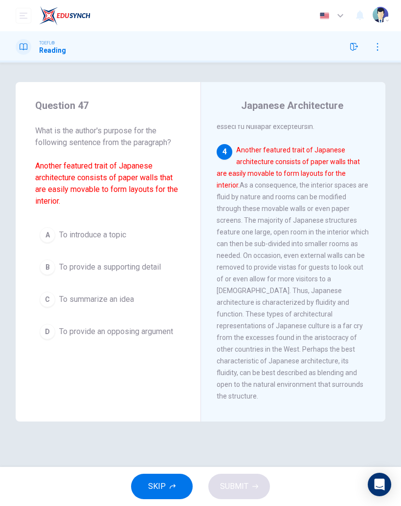
click at [163, 331] on span "To provide an opposing argument" at bounding box center [116, 332] width 114 height 12
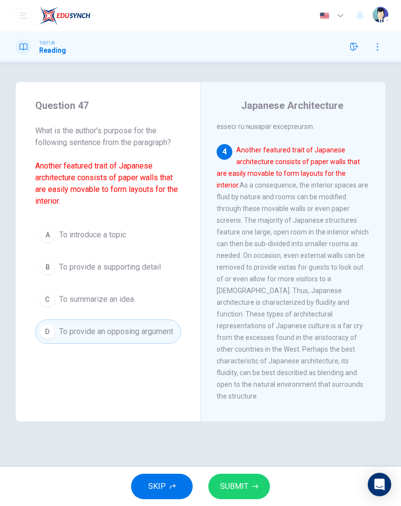
click at [143, 274] on button "B To provide a supporting detail" at bounding box center [108, 267] width 146 height 24
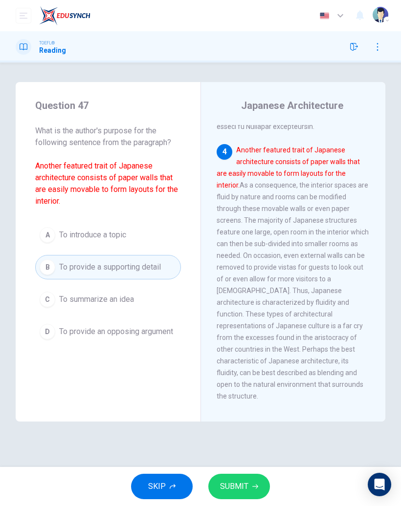
click at [242, 483] on span "SUBMIT" at bounding box center [234, 487] width 28 height 14
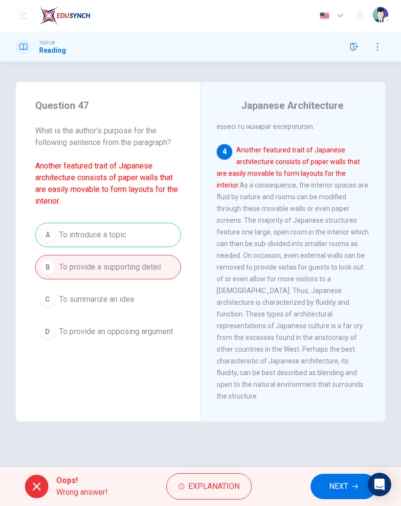
click at [335, 485] on span "NEXT" at bounding box center [338, 487] width 19 height 14
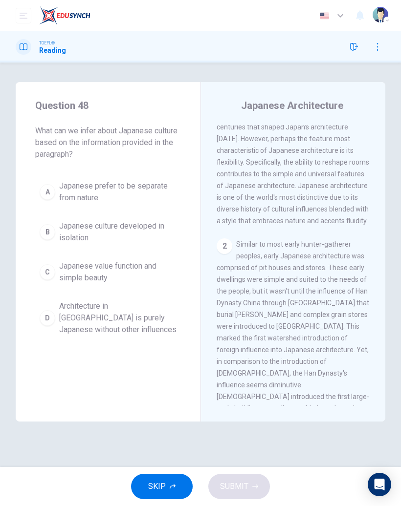
scroll to position [0, 0]
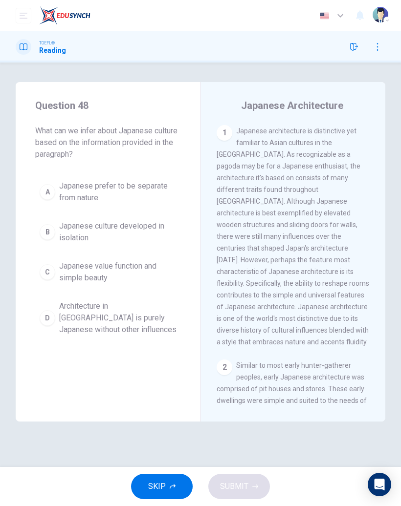
click at [173, 490] on button "SKIP" at bounding box center [162, 486] width 62 height 25
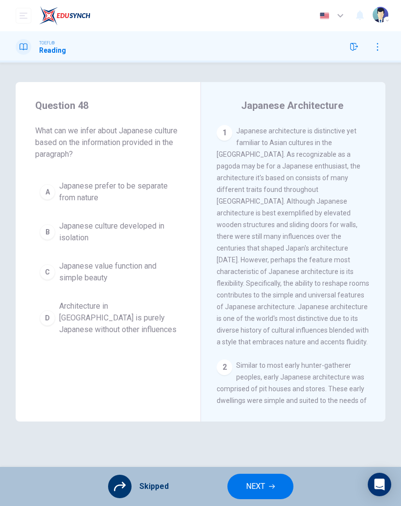
click at [264, 481] on span "NEXT" at bounding box center [255, 487] width 19 height 14
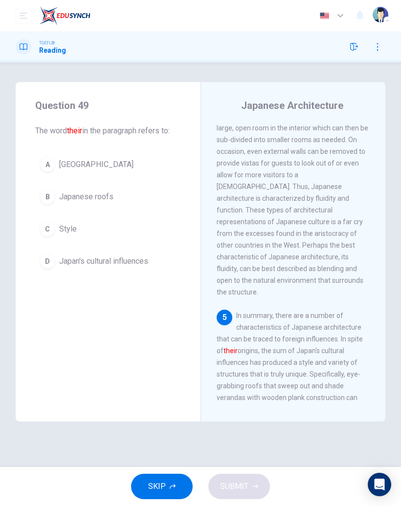
scroll to position [962, 0]
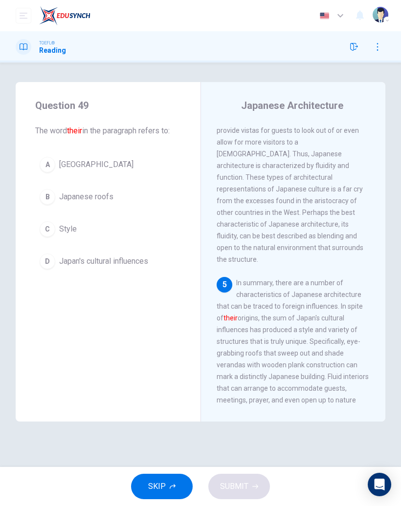
click at [171, 487] on icon "button" at bounding box center [173, 487] width 6 height 6
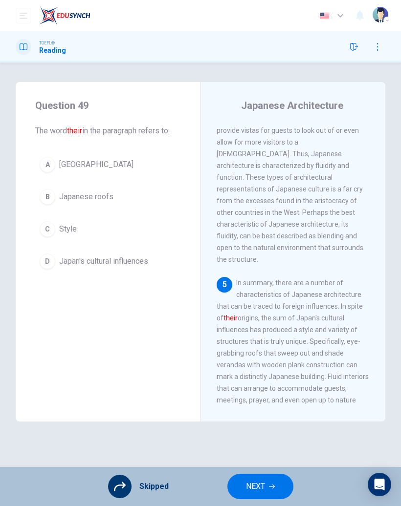
click at [262, 490] on span "NEXT" at bounding box center [255, 487] width 19 height 14
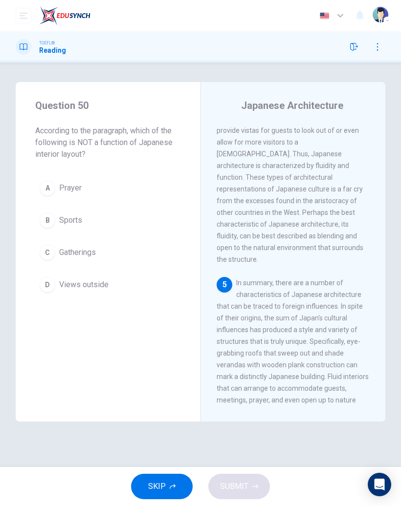
click at [172, 491] on button "SKIP" at bounding box center [162, 486] width 62 height 25
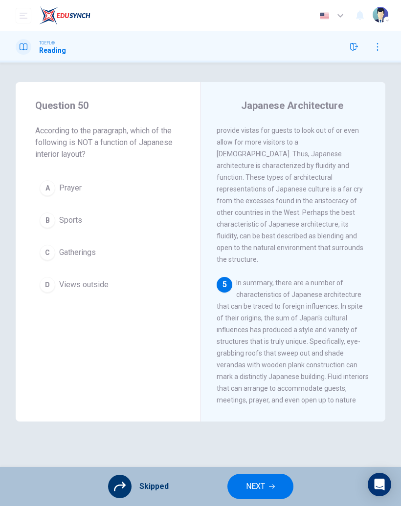
click at [263, 485] on span "NEXT" at bounding box center [255, 487] width 19 height 14
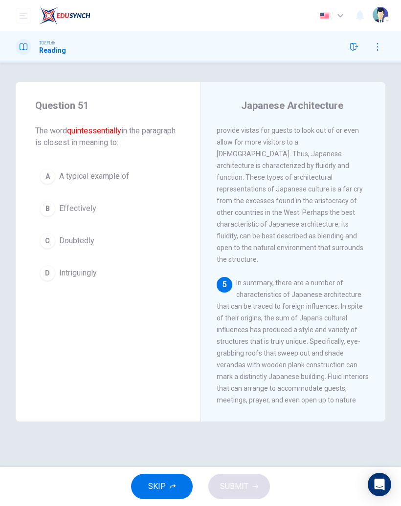
click at [170, 481] on button "SKIP" at bounding box center [162, 486] width 62 height 25
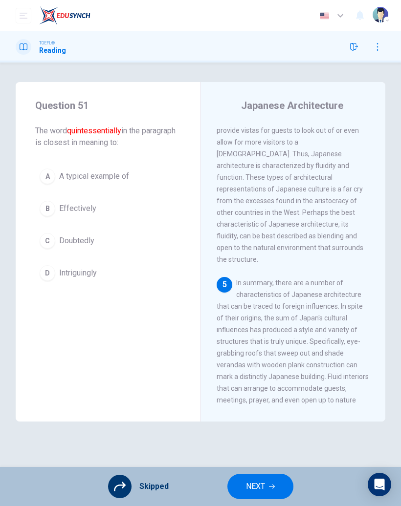
click at [282, 486] on button "NEXT" at bounding box center [260, 486] width 66 height 25
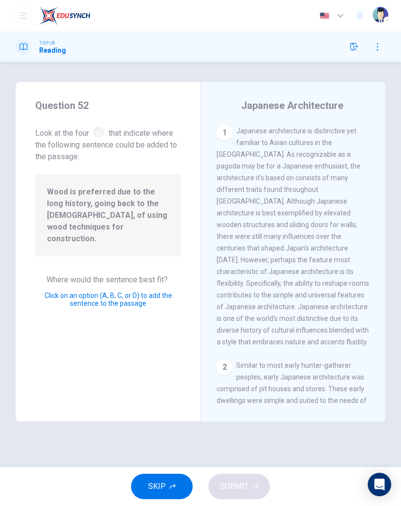
scroll to position [431, 0]
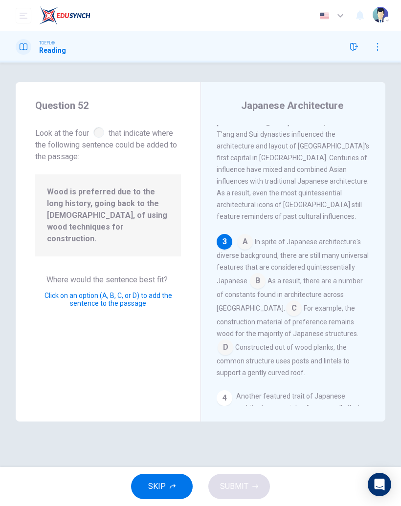
click at [233, 341] on input at bounding box center [225, 349] width 16 height 16
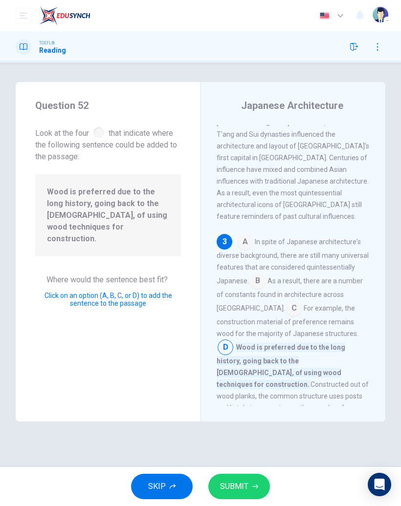
click at [243, 484] on span "SUBMIT" at bounding box center [234, 487] width 28 height 14
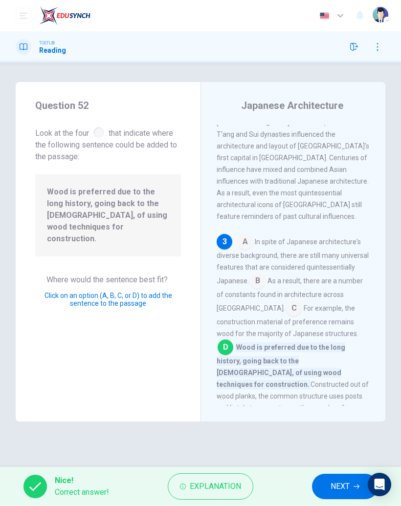
click at [342, 483] on span "NEXT" at bounding box center [339, 487] width 19 height 14
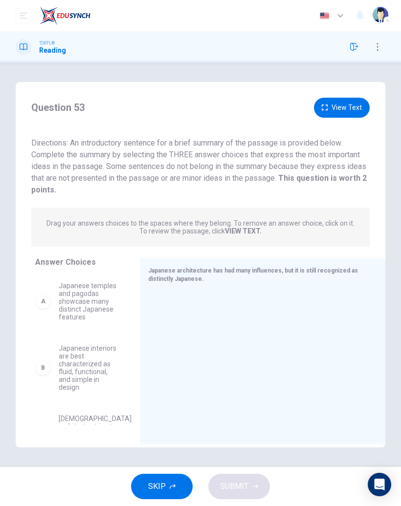
click at [178, 495] on button "SKIP" at bounding box center [162, 486] width 62 height 25
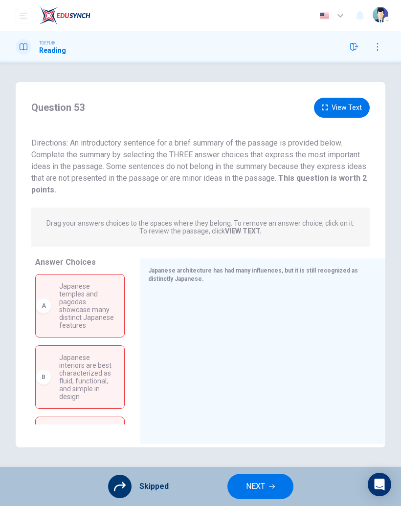
click at [274, 496] on button "NEXT" at bounding box center [260, 486] width 66 height 25
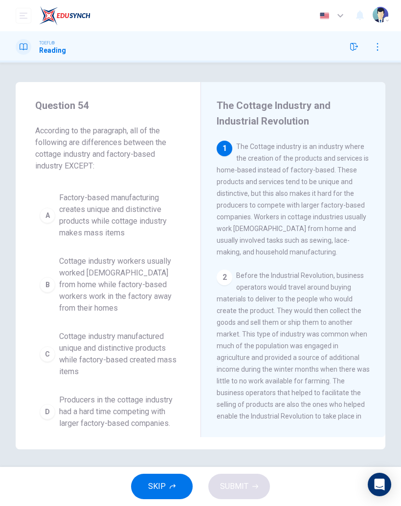
click at [173, 481] on button "SKIP" at bounding box center [162, 486] width 62 height 25
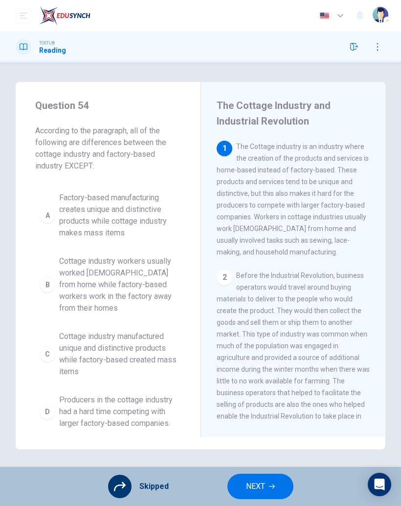
click at [270, 488] on icon "button" at bounding box center [272, 487] width 6 height 6
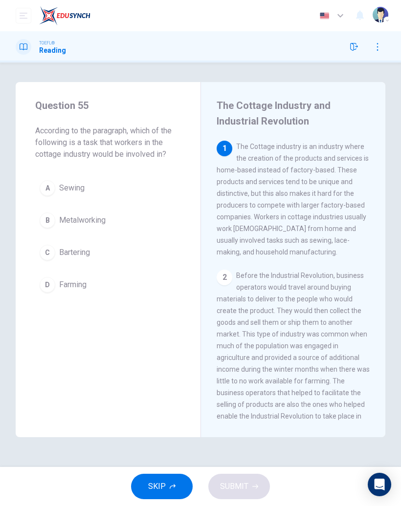
click at [168, 486] on button "SKIP" at bounding box center [162, 486] width 62 height 25
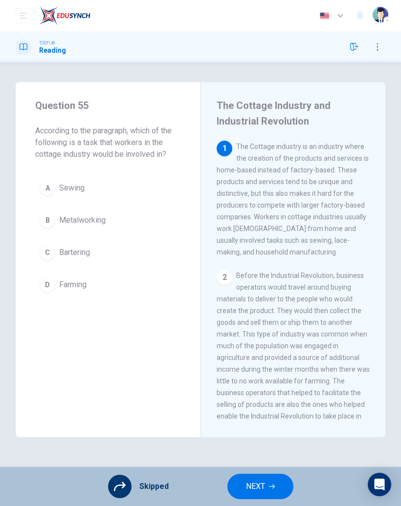
click at [282, 485] on button "NEXT" at bounding box center [260, 486] width 66 height 25
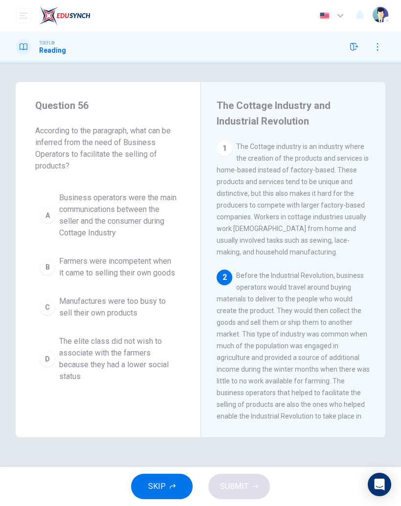
click at [175, 476] on button "SKIP" at bounding box center [162, 486] width 62 height 25
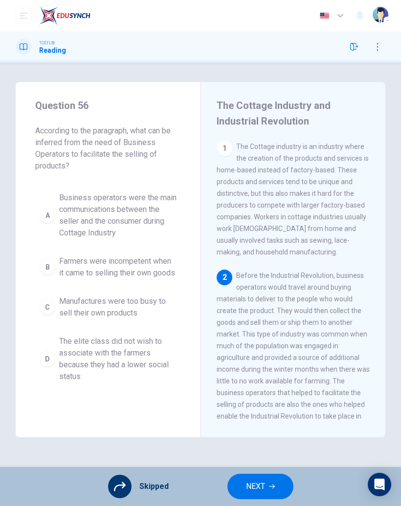
click at [274, 477] on button "NEXT" at bounding box center [260, 486] width 66 height 25
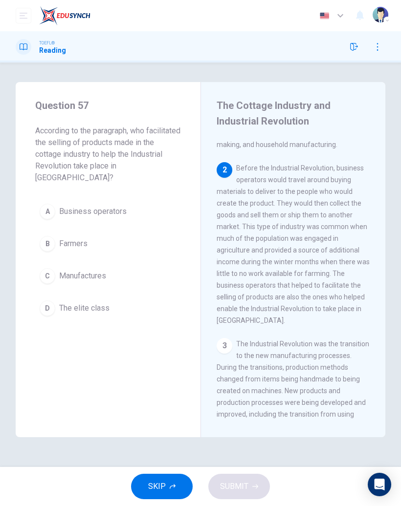
scroll to position [110, 0]
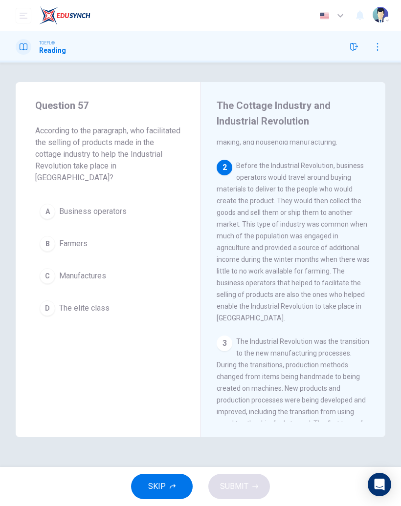
click at [176, 485] on button "SKIP" at bounding box center [162, 486] width 62 height 25
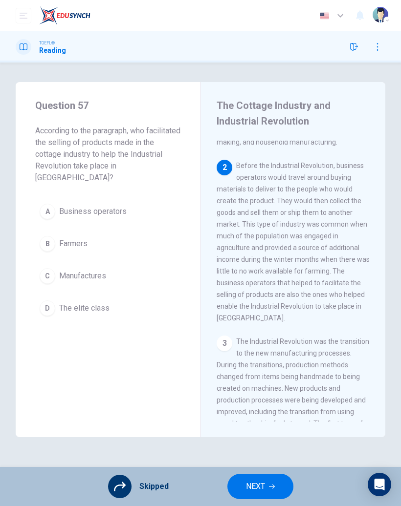
click at [268, 483] on button "NEXT" at bounding box center [260, 486] width 66 height 25
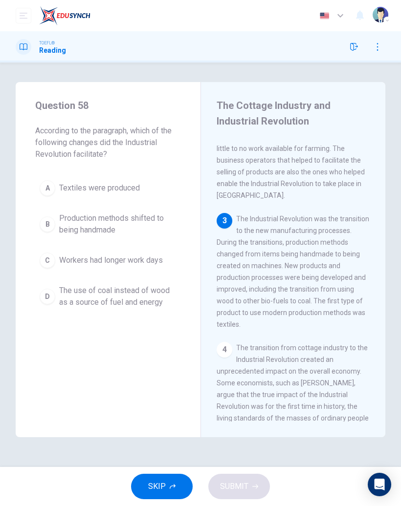
scroll to position [239, 0]
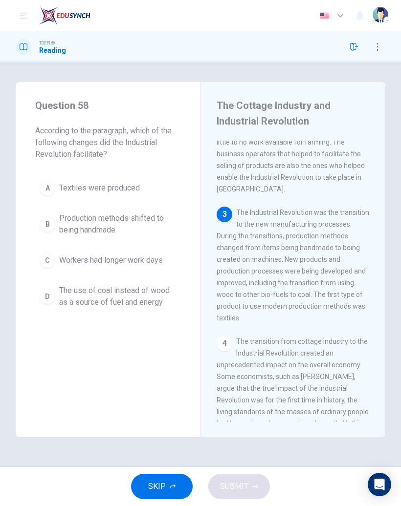
click at [173, 489] on icon "button" at bounding box center [173, 487] width 6 height 6
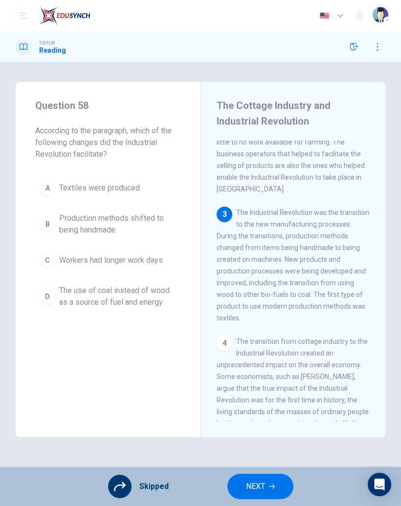
click at [261, 494] on button "NEXT" at bounding box center [260, 486] width 66 height 25
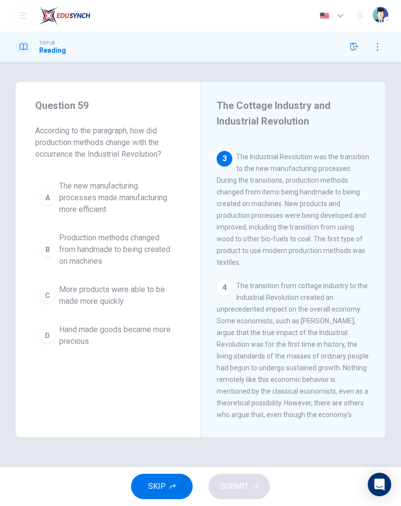
scroll to position [305, 0]
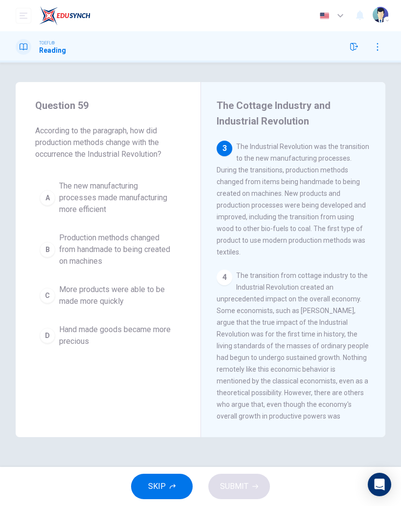
click at [162, 490] on span "SKIP" at bounding box center [157, 487] width 18 height 14
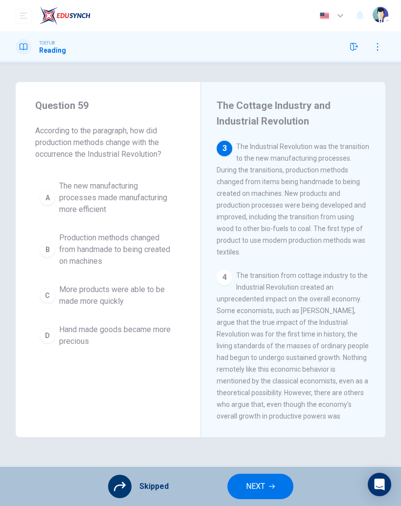
click at [266, 488] on button "NEXT" at bounding box center [260, 486] width 66 height 25
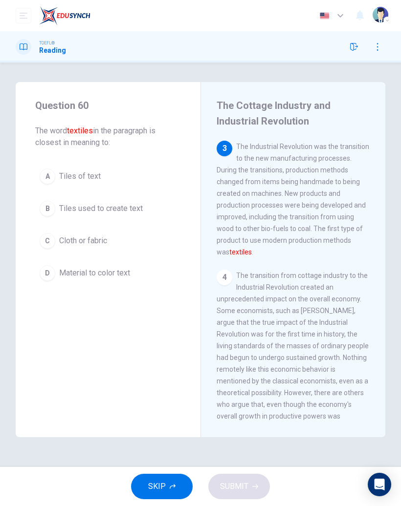
click at [80, 247] on button "C Cloth or fabric" at bounding box center [108, 241] width 146 height 24
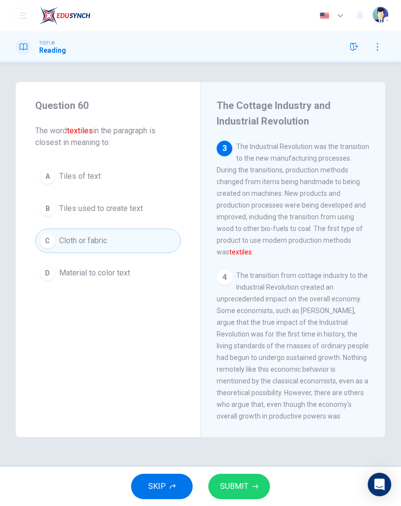
click at [235, 484] on span "SUBMIT" at bounding box center [234, 487] width 28 height 14
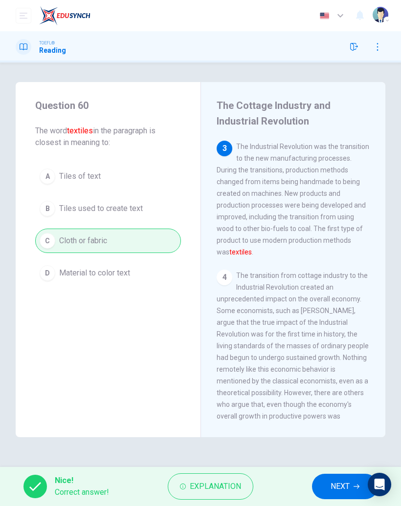
click at [340, 485] on span "NEXT" at bounding box center [339, 487] width 19 height 14
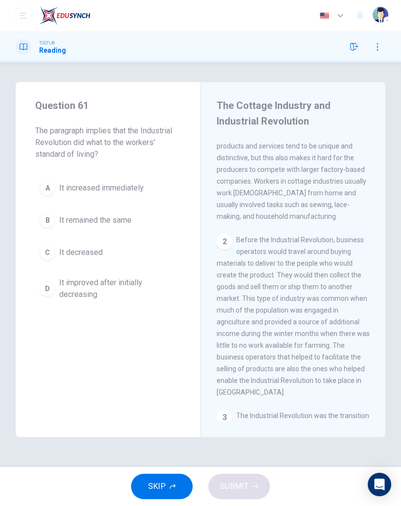
scroll to position [0, 0]
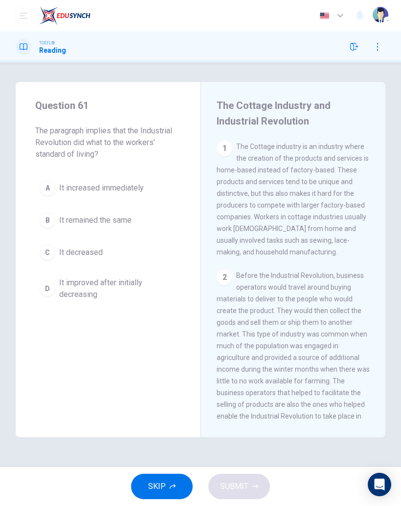
click at [172, 476] on button "SKIP" at bounding box center [162, 486] width 62 height 25
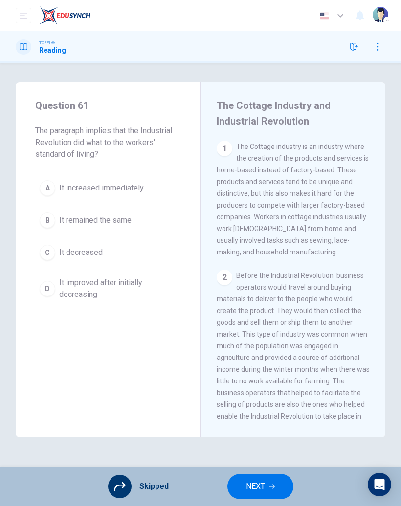
click at [275, 482] on button "NEXT" at bounding box center [260, 486] width 66 height 25
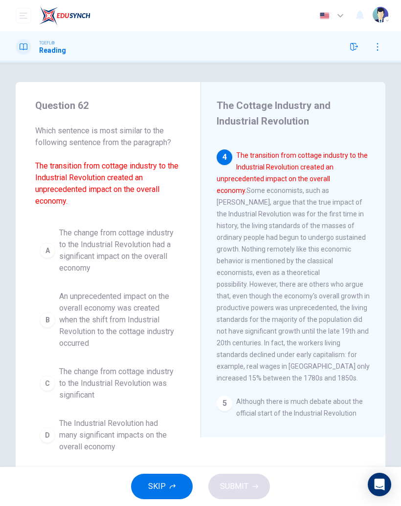
scroll to position [474, 0]
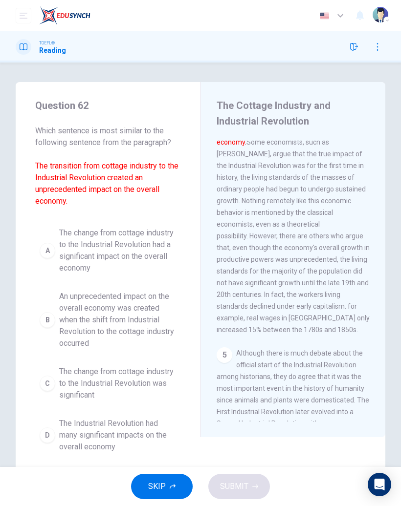
click at [167, 486] on button "SKIP" at bounding box center [162, 486] width 62 height 25
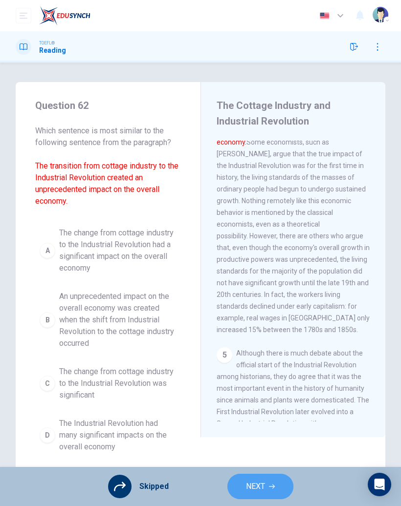
click at [269, 489] on icon "button" at bounding box center [272, 487] width 6 height 6
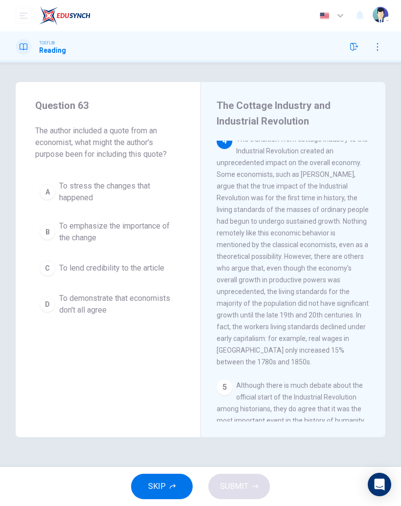
scroll to position [434, 0]
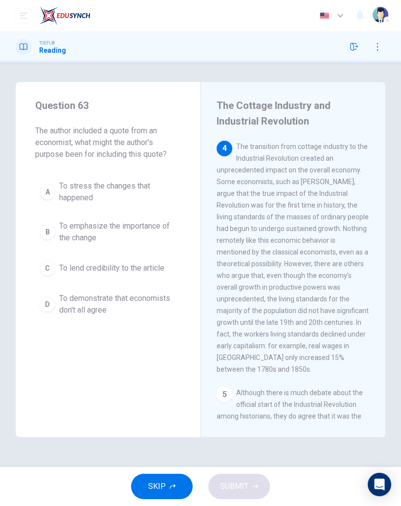
click at [177, 475] on button "SKIP" at bounding box center [162, 486] width 62 height 25
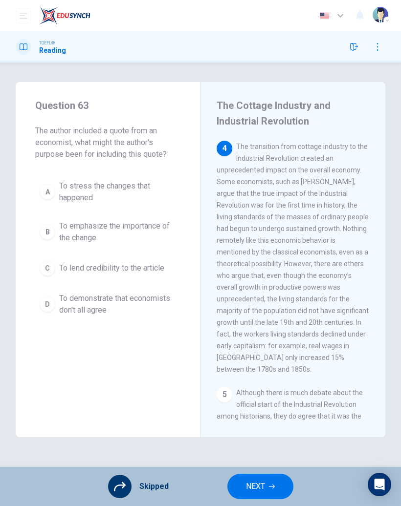
click at [254, 486] on span "NEXT" at bounding box center [255, 487] width 19 height 14
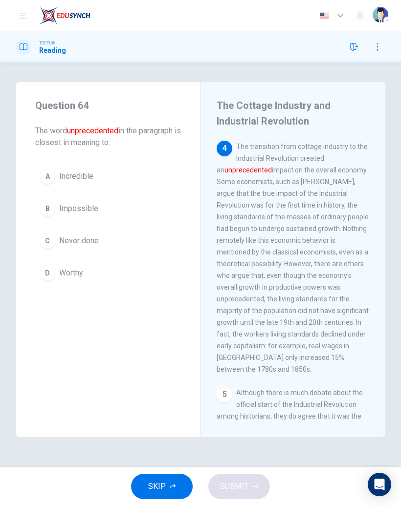
click at [92, 240] on span "Never done" at bounding box center [79, 241] width 40 height 12
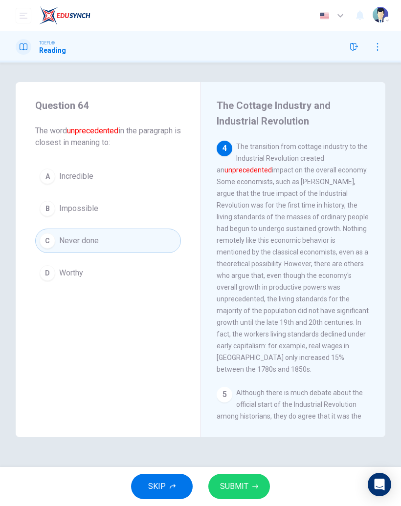
click at [75, 276] on span "Worthy" at bounding box center [71, 273] width 24 height 12
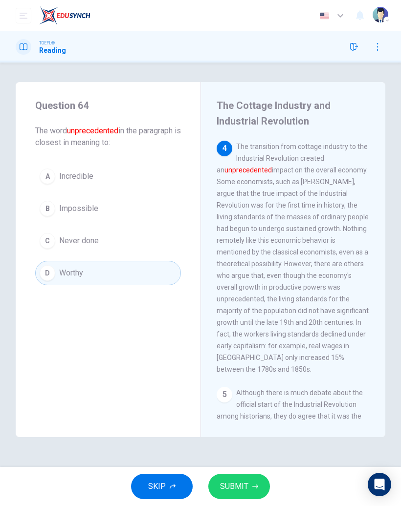
click at [252, 489] on icon "button" at bounding box center [255, 487] width 6 height 6
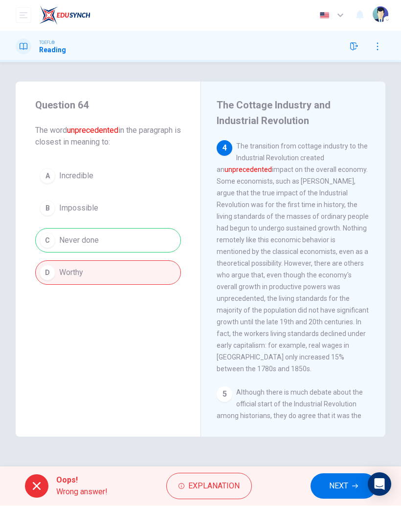
click at [350, 478] on button "NEXT" at bounding box center [343, 486] width 66 height 25
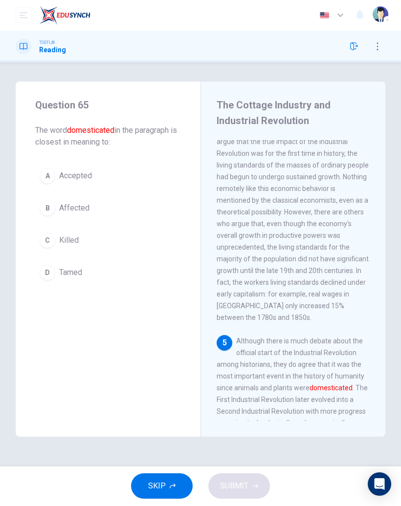
scroll to position [493, 0]
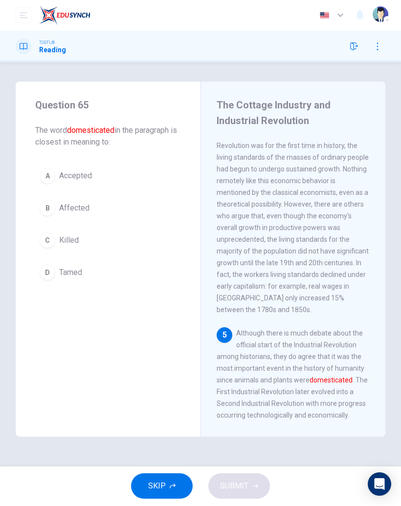
click at [173, 477] on button "SKIP" at bounding box center [162, 486] width 62 height 25
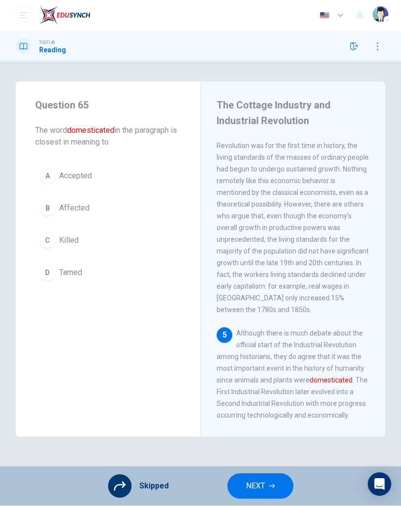
click at [282, 485] on button "NEXT" at bounding box center [260, 486] width 66 height 25
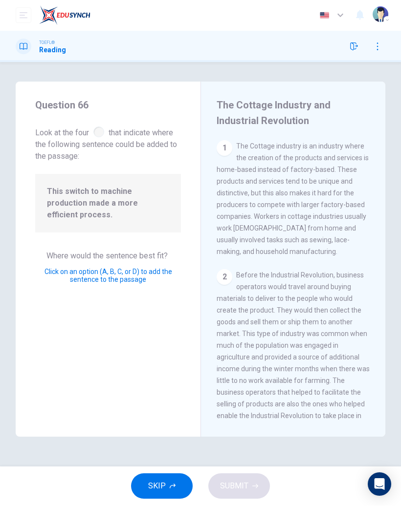
scroll to position [255, 0]
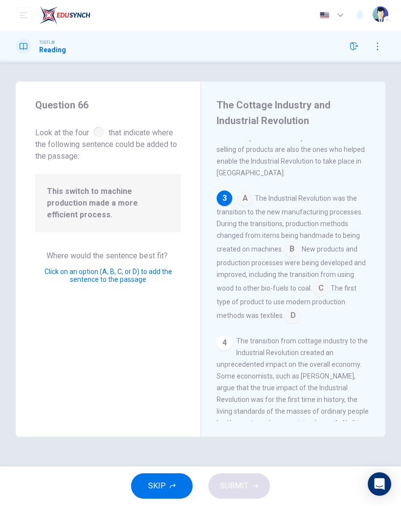
click at [293, 249] on input at bounding box center [292, 251] width 16 height 16
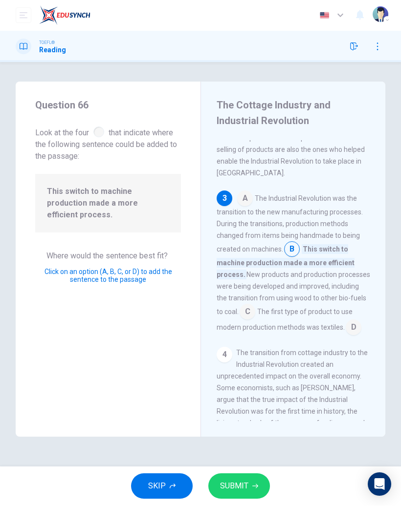
click at [246, 313] on input at bounding box center [247, 313] width 16 height 16
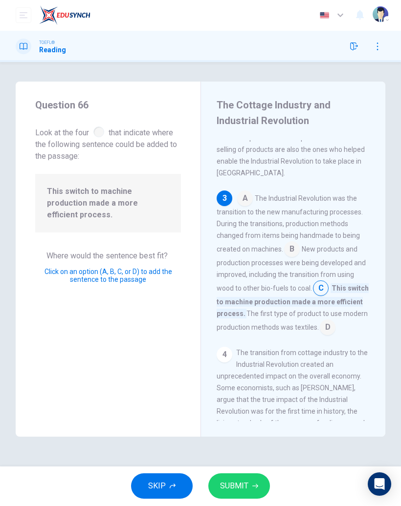
click at [261, 472] on div "SKIP SUBMIT" at bounding box center [200, 486] width 401 height 39
click at [258, 478] on button "SUBMIT" at bounding box center [239, 486] width 62 height 25
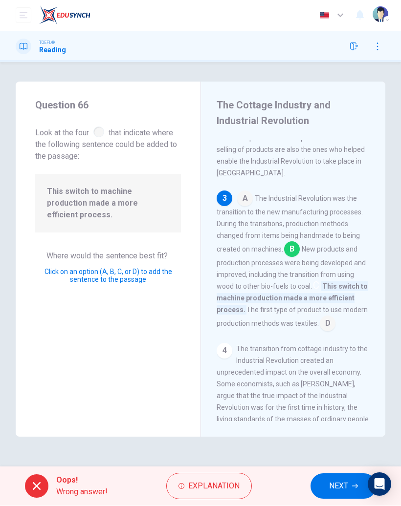
click at [332, 497] on button "NEXT" at bounding box center [343, 486] width 66 height 25
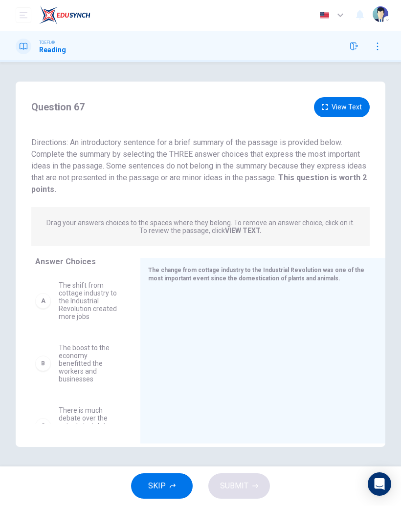
click at [156, 476] on button "SKIP" at bounding box center [162, 486] width 62 height 25
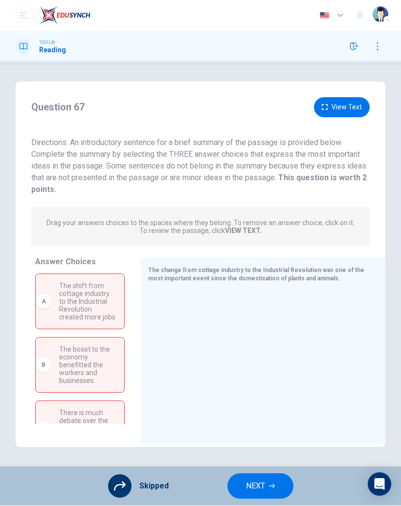
click at [263, 485] on span "NEXT" at bounding box center [255, 487] width 19 height 14
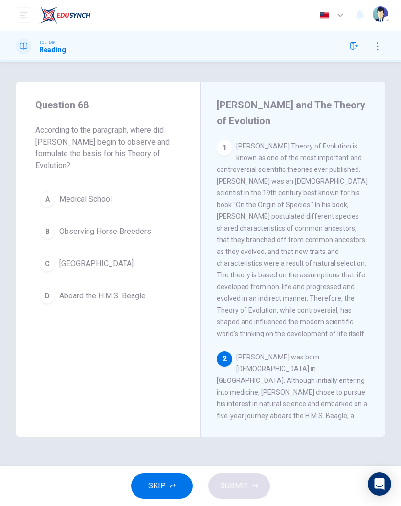
click at [178, 487] on button "SKIP" at bounding box center [162, 486] width 62 height 25
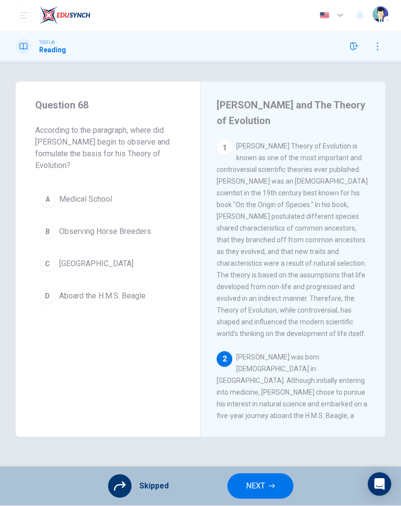
click at [260, 488] on span "NEXT" at bounding box center [255, 487] width 19 height 14
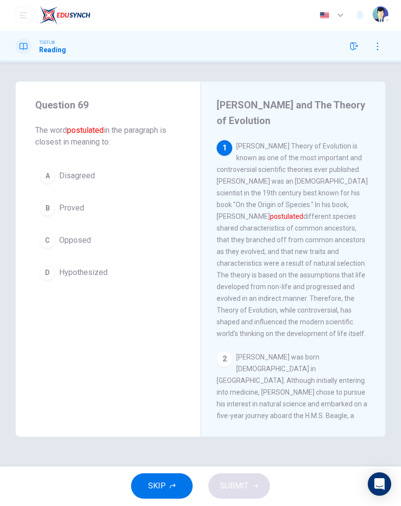
click at [158, 483] on span "SKIP" at bounding box center [157, 487] width 18 height 14
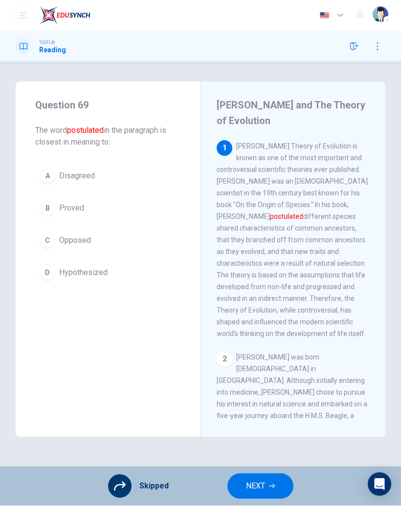
click at [274, 489] on button "NEXT" at bounding box center [260, 486] width 66 height 25
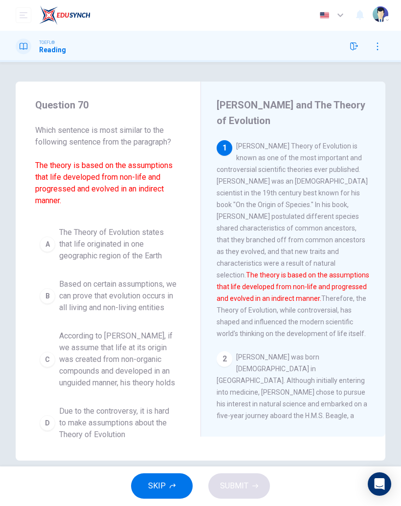
click at [160, 498] on button "SKIP" at bounding box center [162, 486] width 62 height 25
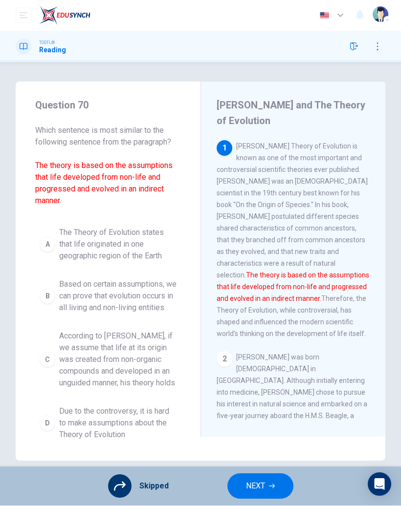
click at [263, 490] on span "NEXT" at bounding box center [255, 487] width 19 height 14
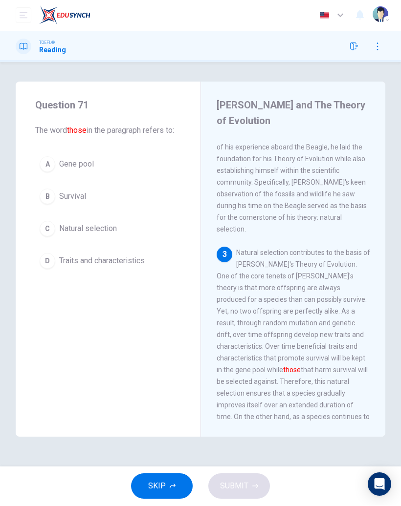
scroll to position [380, 0]
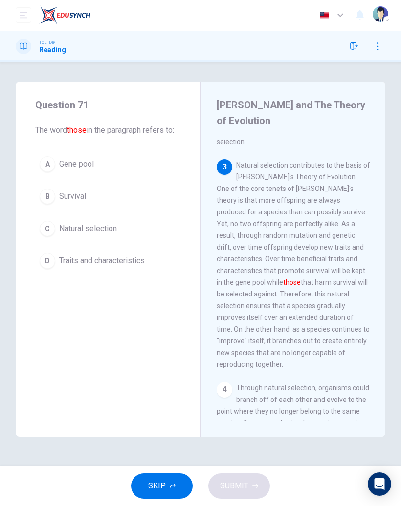
click at [180, 474] on button "SKIP" at bounding box center [162, 486] width 62 height 25
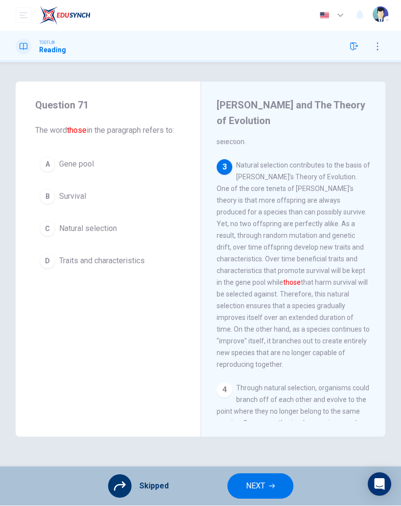
click at [250, 488] on span "NEXT" at bounding box center [255, 487] width 19 height 14
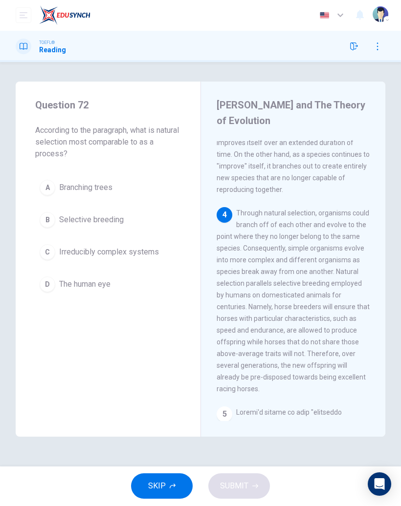
scroll to position [567, 0]
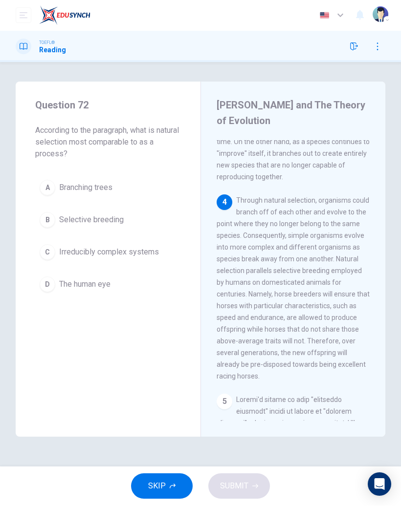
click at [167, 467] on div "SKIP SUBMIT" at bounding box center [200, 486] width 401 height 39
click at [175, 476] on button "SKIP" at bounding box center [162, 486] width 62 height 25
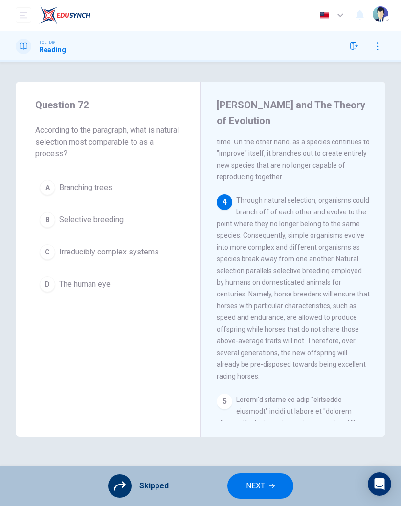
click at [259, 482] on span "NEXT" at bounding box center [255, 487] width 19 height 14
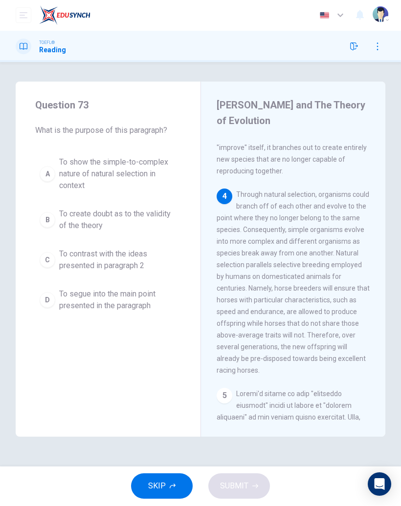
scroll to position [575, 0]
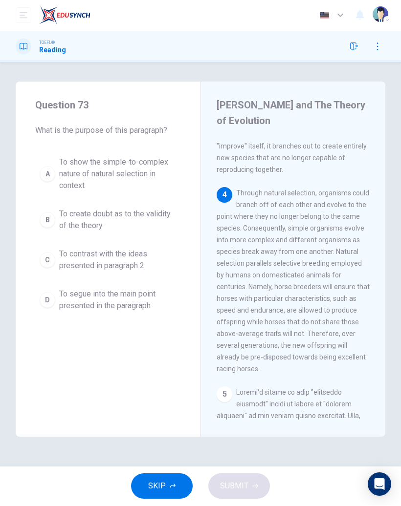
click at [156, 497] on button "SKIP" at bounding box center [162, 486] width 62 height 25
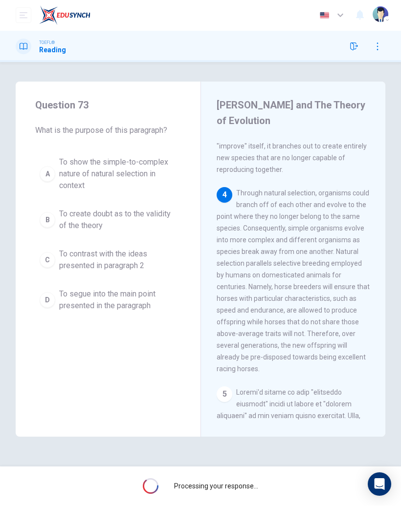
click at [159, 500] on div "Processing your response..." at bounding box center [200, 486] width 401 height 39
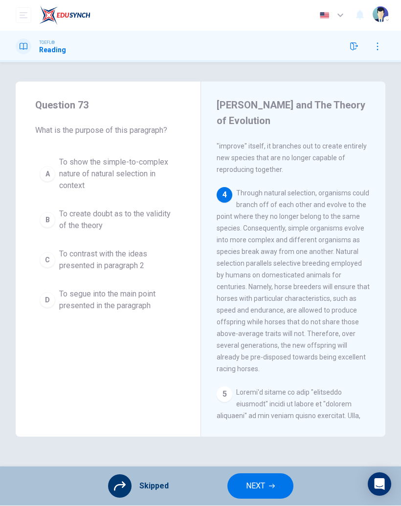
click at [259, 482] on span "NEXT" at bounding box center [255, 487] width 19 height 14
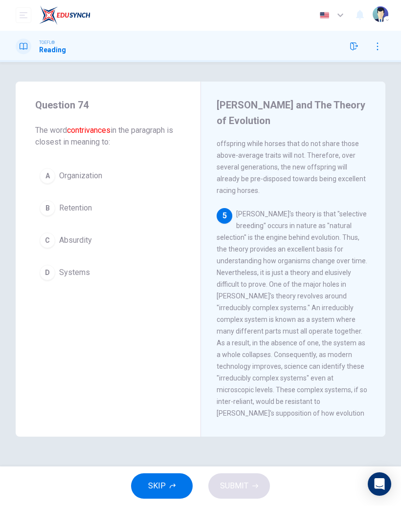
scroll to position [762, 0]
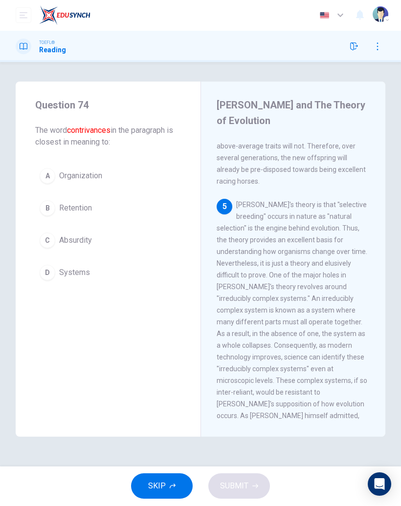
click at [170, 486] on icon "button" at bounding box center [173, 487] width 6 height 6
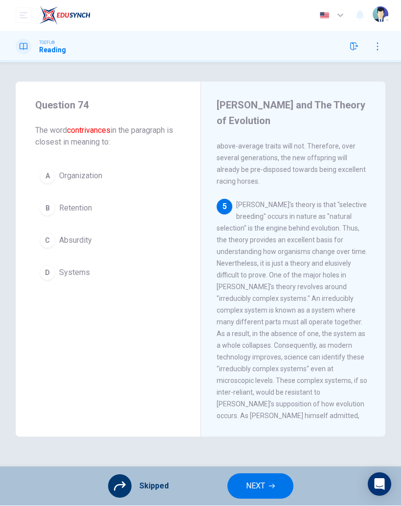
click at [262, 481] on span "NEXT" at bounding box center [255, 487] width 19 height 14
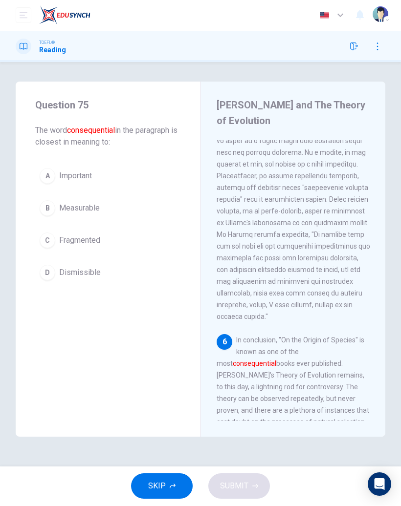
scroll to position [950, 0]
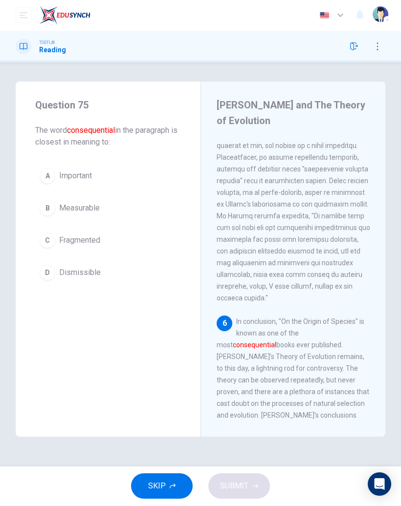
click at [167, 483] on button "SKIP" at bounding box center [162, 486] width 62 height 25
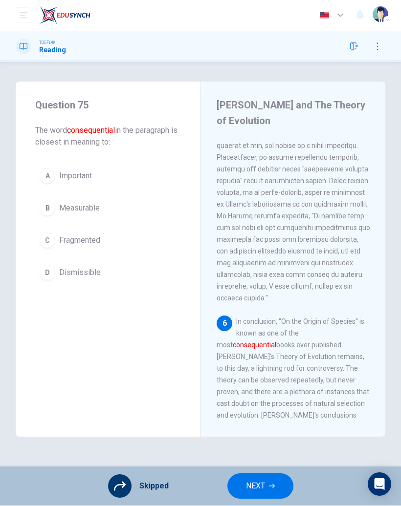
click at [280, 474] on button "NEXT" at bounding box center [260, 486] width 66 height 25
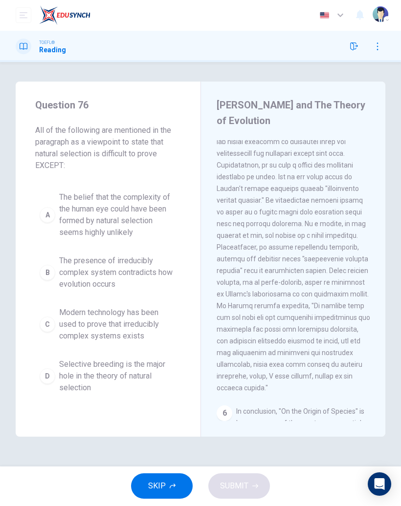
scroll to position [861, 0]
click at [168, 483] on button "SKIP" at bounding box center [162, 486] width 62 height 25
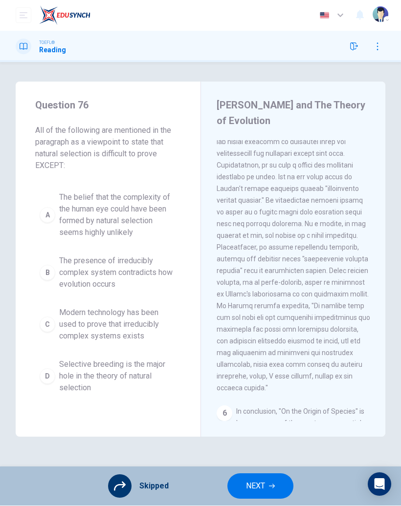
click at [270, 492] on button "NEXT" at bounding box center [260, 486] width 66 height 25
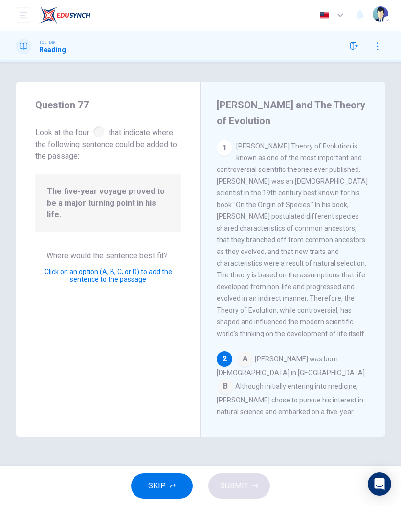
scroll to position [184, 0]
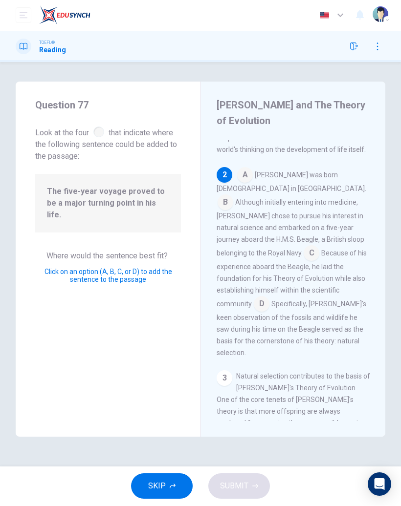
click at [263, 298] on input at bounding box center [262, 306] width 16 height 16
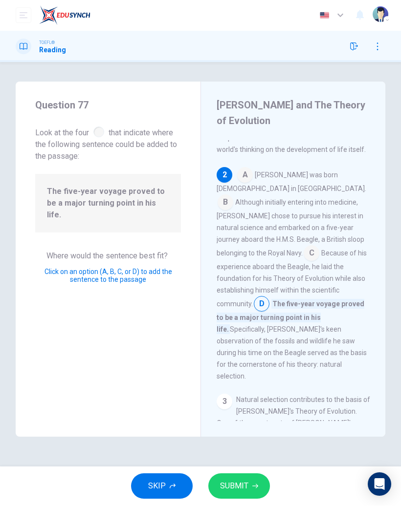
click at [317, 247] on input at bounding box center [311, 255] width 16 height 16
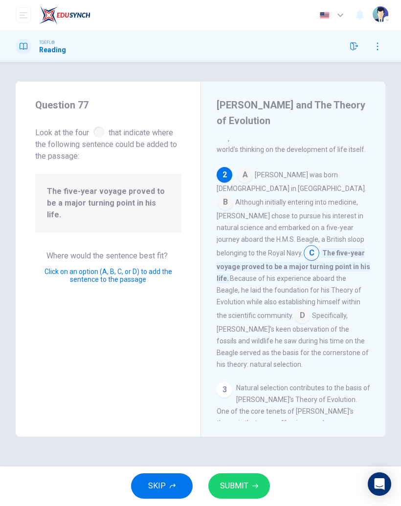
click at [241, 477] on button "SUBMIT" at bounding box center [239, 486] width 62 height 25
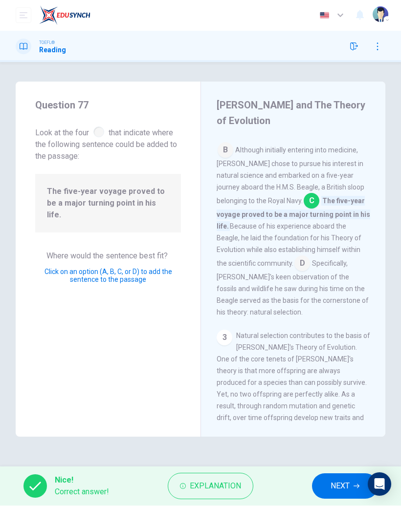
scroll to position [236, 0]
click at [350, 486] on button "NEXT" at bounding box center [345, 486] width 66 height 25
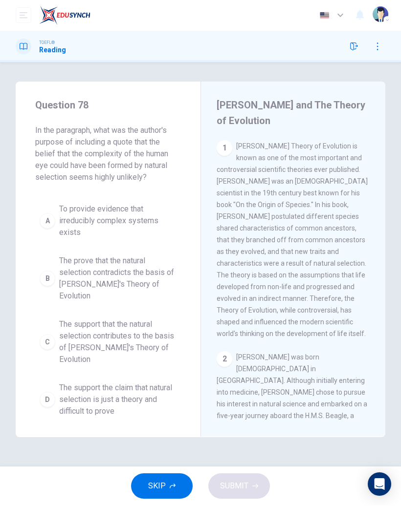
click at [160, 494] on button "SKIP" at bounding box center [162, 486] width 62 height 25
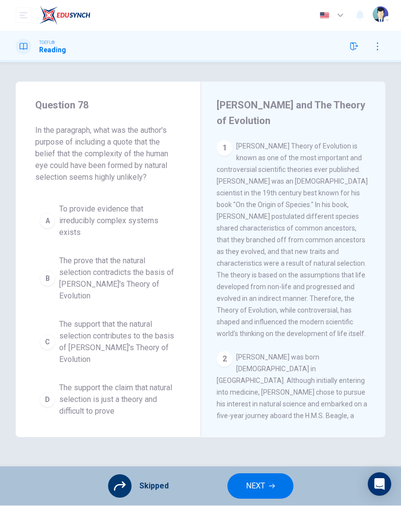
click at [284, 487] on button "NEXT" at bounding box center [260, 486] width 66 height 25
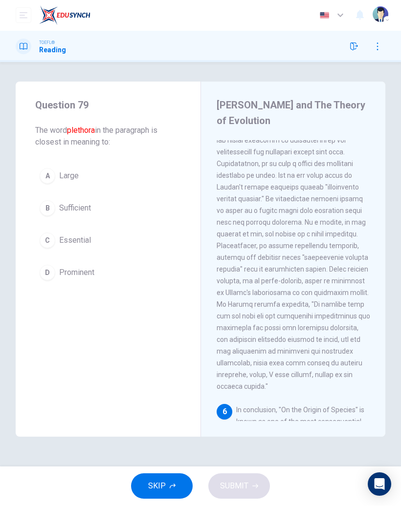
scroll to position [950, 0]
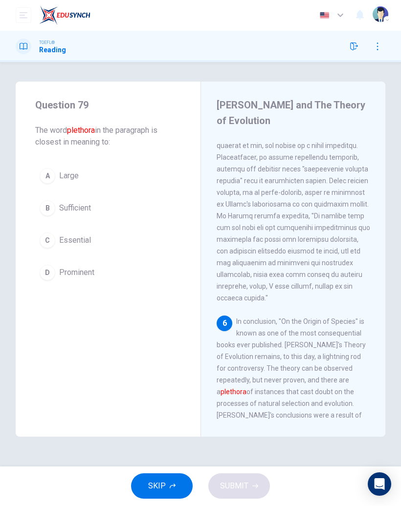
click at [177, 486] on button "SKIP" at bounding box center [162, 486] width 62 height 25
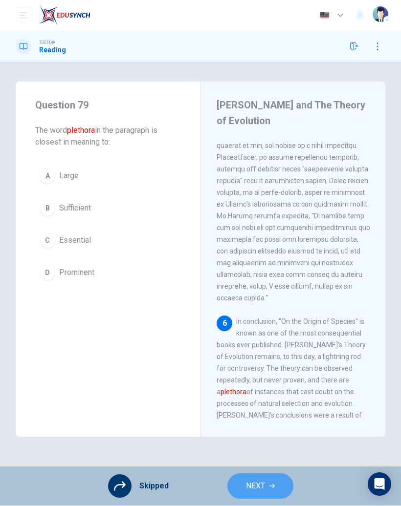
click at [269, 484] on icon "button" at bounding box center [272, 487] width 6 height 6
